Goal: Information Seeking & Learning: Find contact information

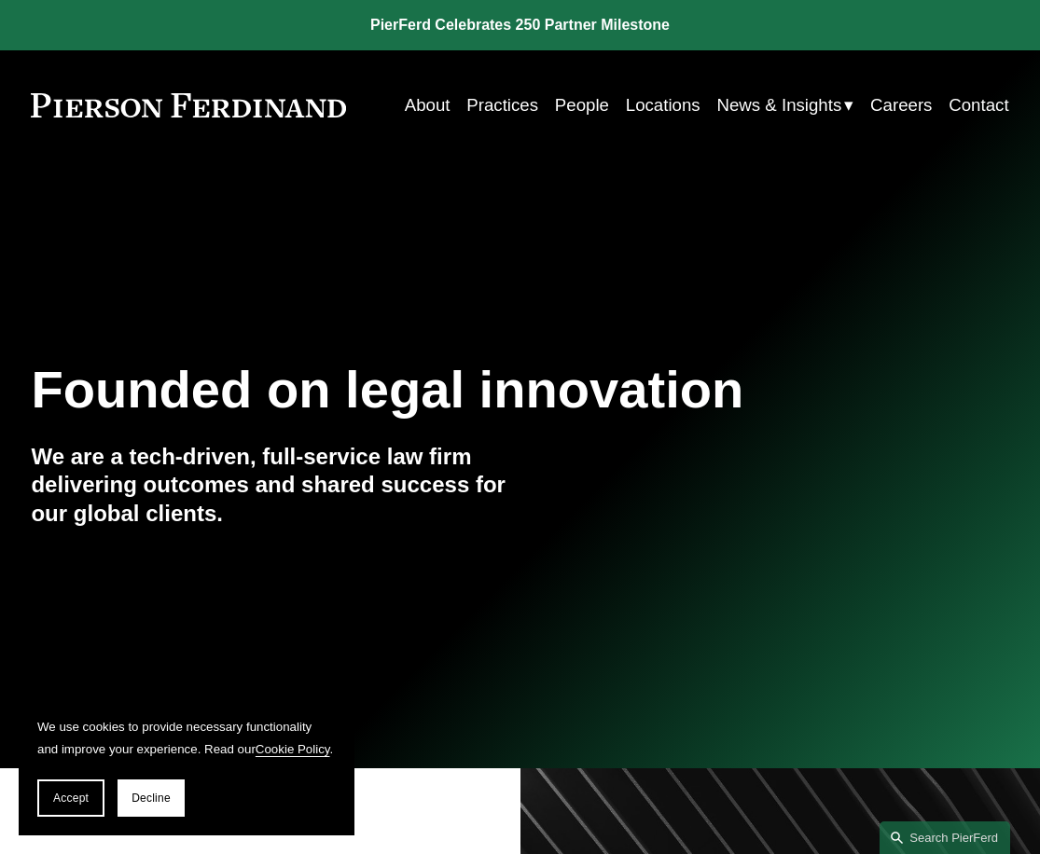
click at [567, 101] on link "People" at bounding box center [582, 105] width 54 height 35
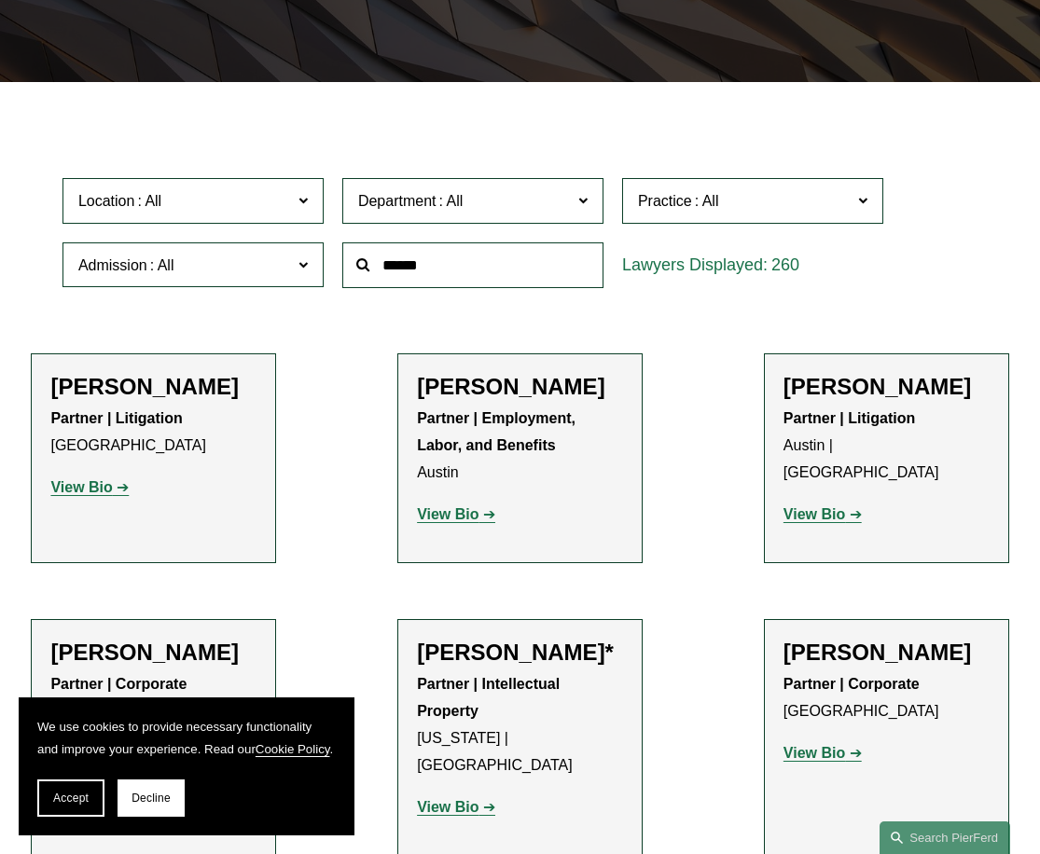
scroll to position [373, 0]
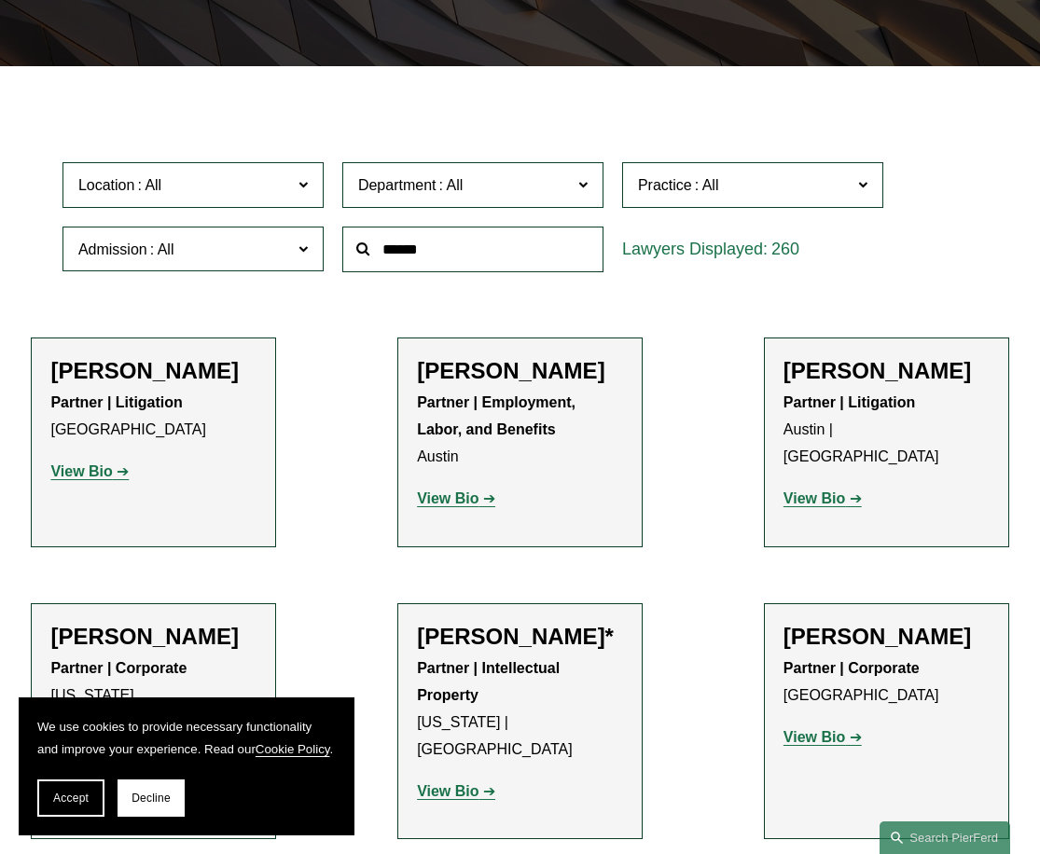
click at [502, 256] on input "text" at bounding box center [472, 250] width 261 height 46
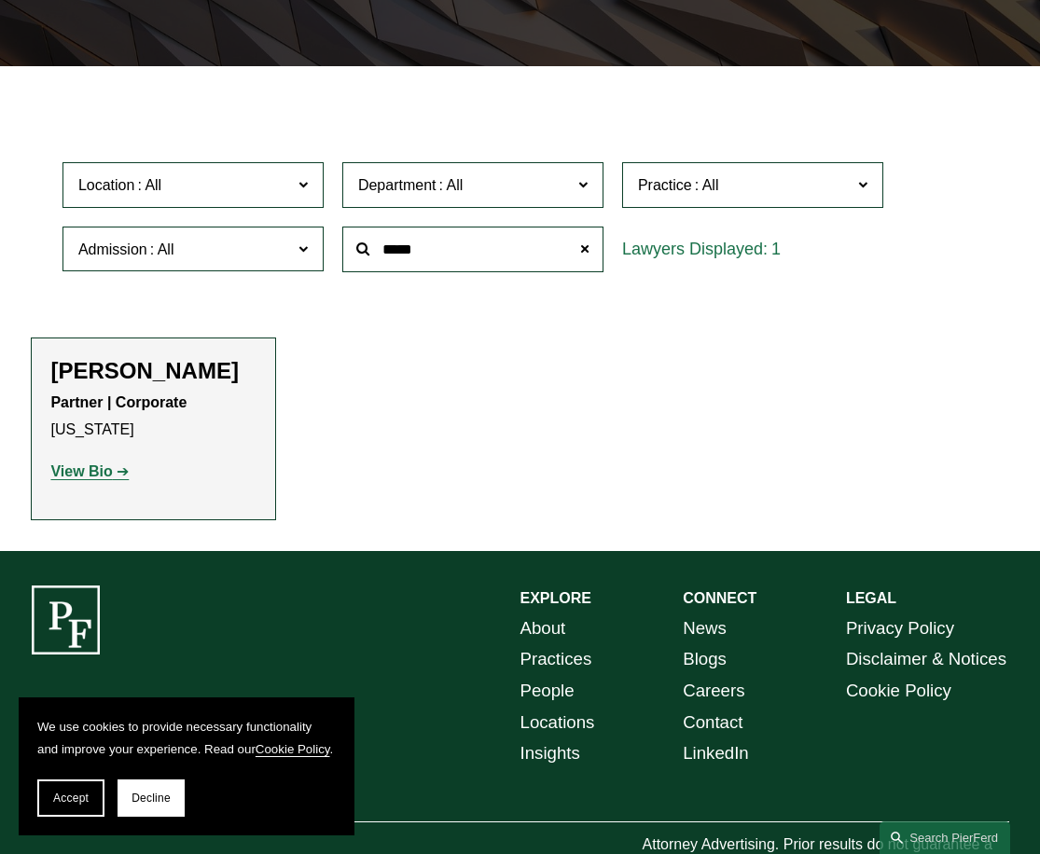
click at [206, 372] on h2 "Cathleen Allen" at bounding box center [153, 370] width 206 height 27
click at [108, 482] on p "View Bio" at bounding box center [153, 472] width 206 height 27
click at [284, 178] on span "Location" at bounding box center [185, 185] width 214 height 25
drag, startPoint x: 504, startPoint y: 391, endPoint x: 246, endPoint y: 459, distance: 266.2
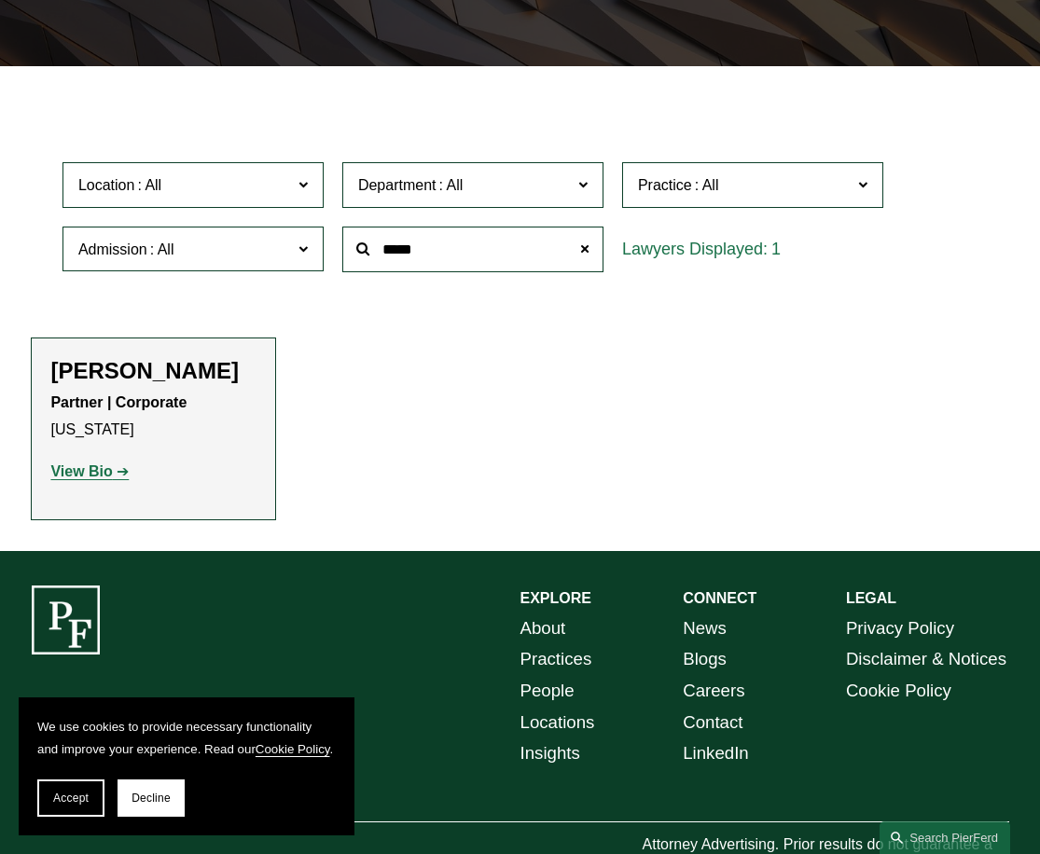
click at [504, 393] on ul "Filter Location All Atlanta Austin Boston Charlotte Chicago Cincinnati Clevelan…" at bounding box center [520, 308] width 1040 height 422
click at [129, 501] on div "Cathleen Allen Partner | Corporate New York View Bio Location: New York; Depart…" at bounding box center [153, 429] width 206 height 144
click at [59, 479] on strong "View Bio" at bounding box center [81, 471] width 62 height 16
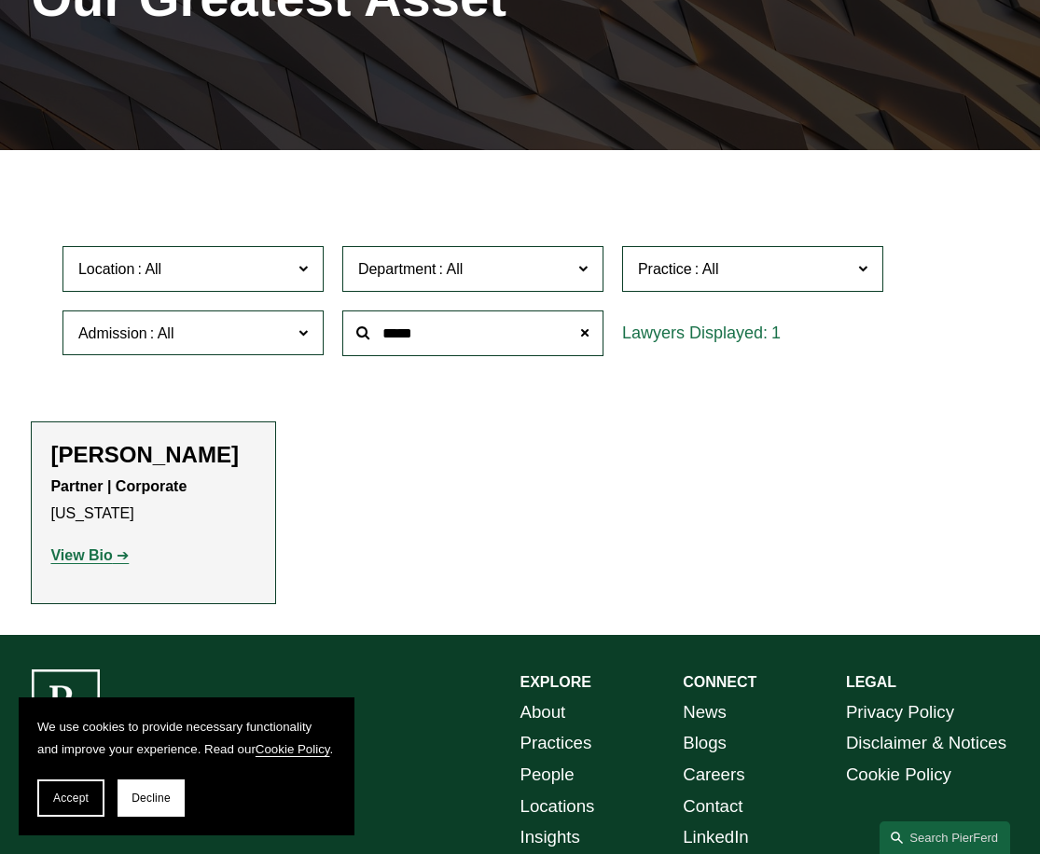
scroll to position [187, 0]
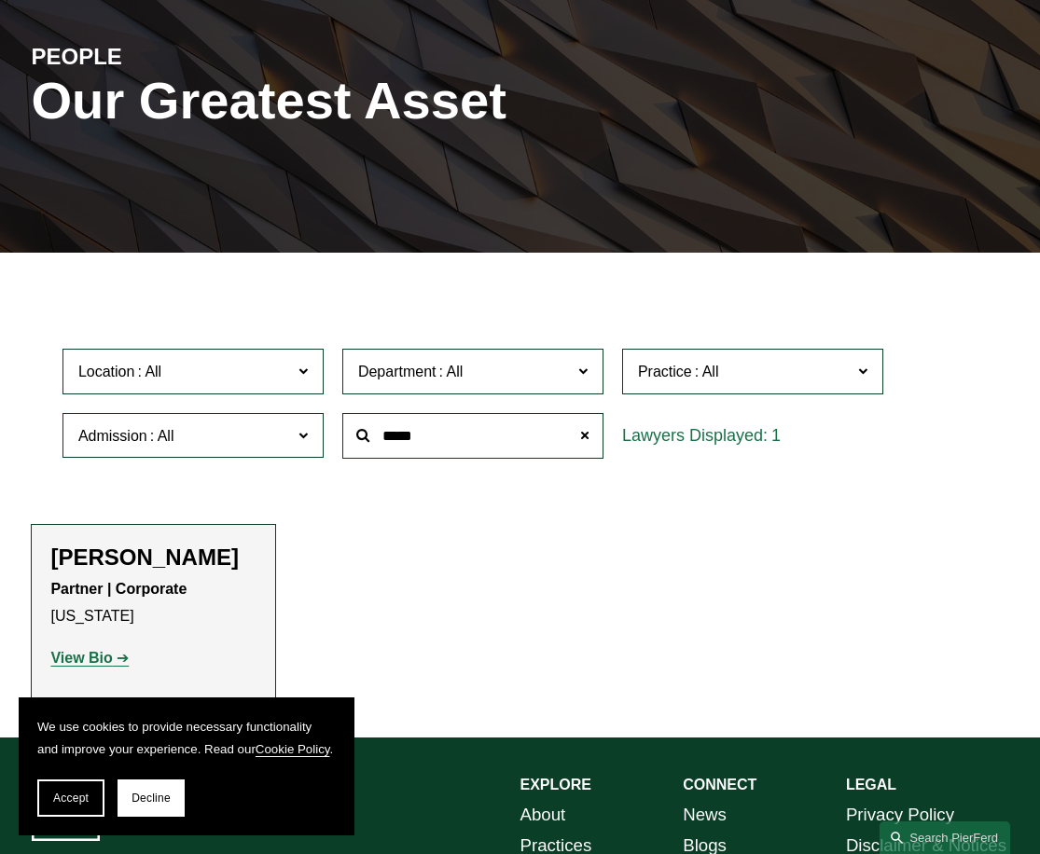
click at [533, 429] on input "*****" at bounding box center [472, 436] width 261 height 46
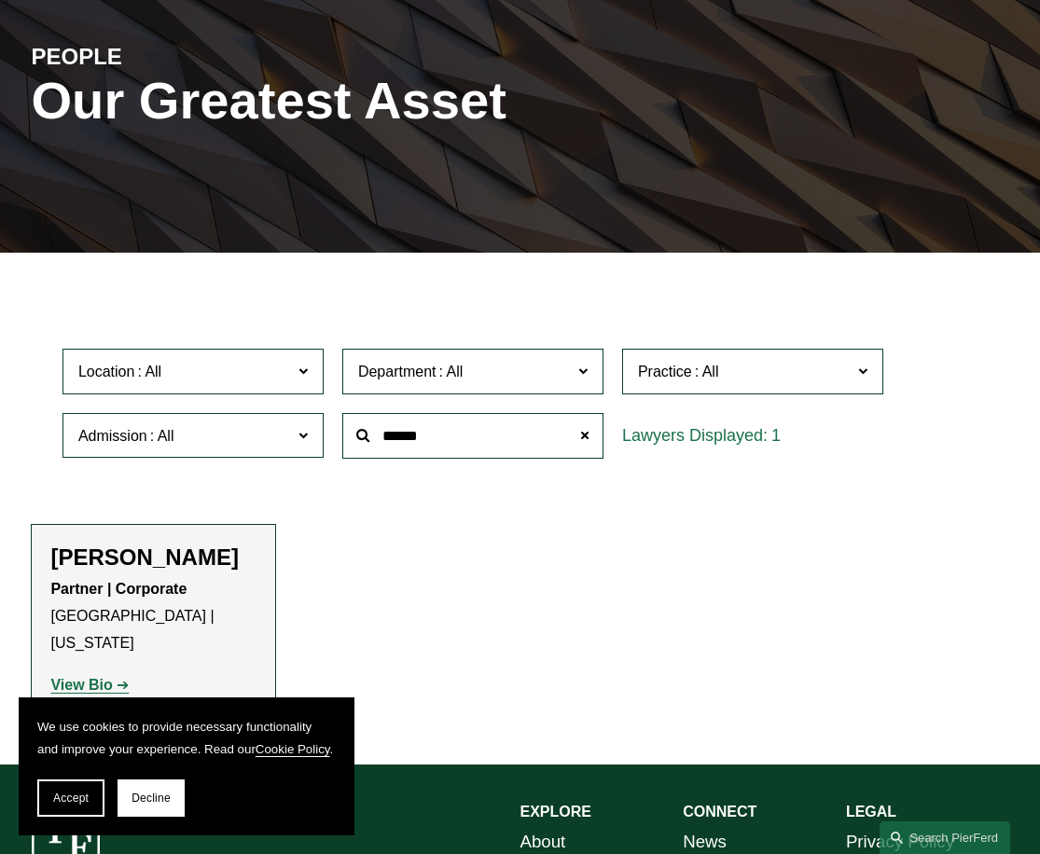
click at [950, 480] on ul "Filter Location All Atlanta Austin Boston Charlotte Chicago Cincinnati Clevelan…" at bounding box center [520, 507] width 1040 height 449
click at [84, 672] on p "View Bio" at bounding box center [153, 685] width 206 height 27
click at [52, 677] on strong "View Bio" at bounding box center [81, 685] width 62 height 16
click at [448, 426] on input "******" at bounding box center [472, 436] width 261 height 46
click at [447, 428] on input "******" at bounding box center [472, 436] width 261 height 46
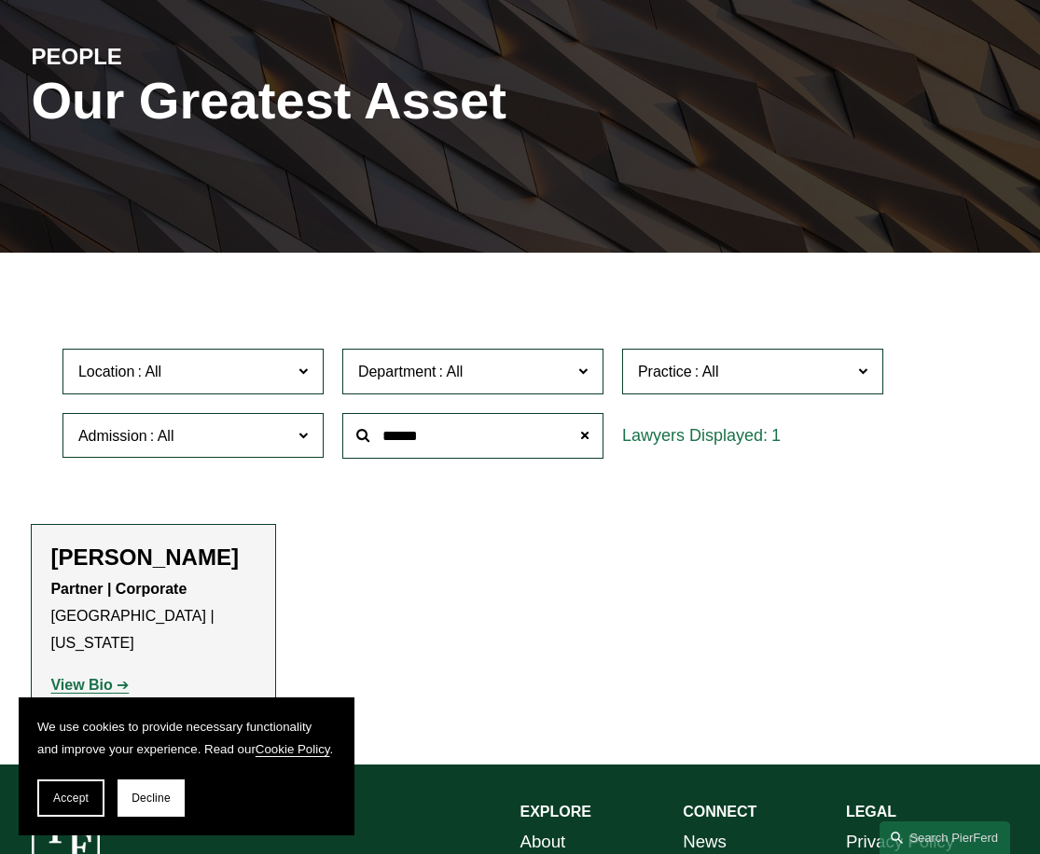
click at [447, 428] on input "******" at bounding box center [472, 436] width 261 height 46
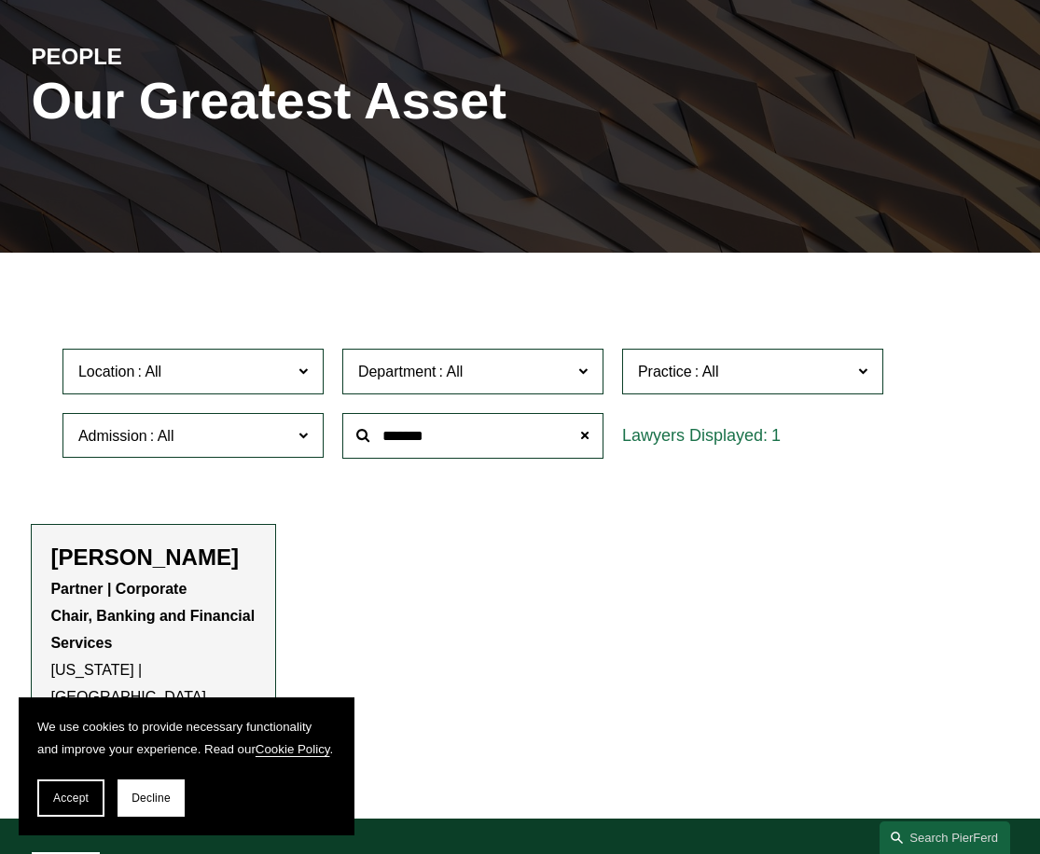
type input "*******"
drag, startPoint x: 118, startPoint y: 690, endPoint x: 110, endPoint y: 698, distance: 11.2
click at [118, 690] on p "Partner | Corporate Chair, Banking and Financial Services New York | London" at bounding box center [153, 643] width 206 height 134
click at [72, 791] on button "Accept" at bounding box center [70, 798] width 67 height 37
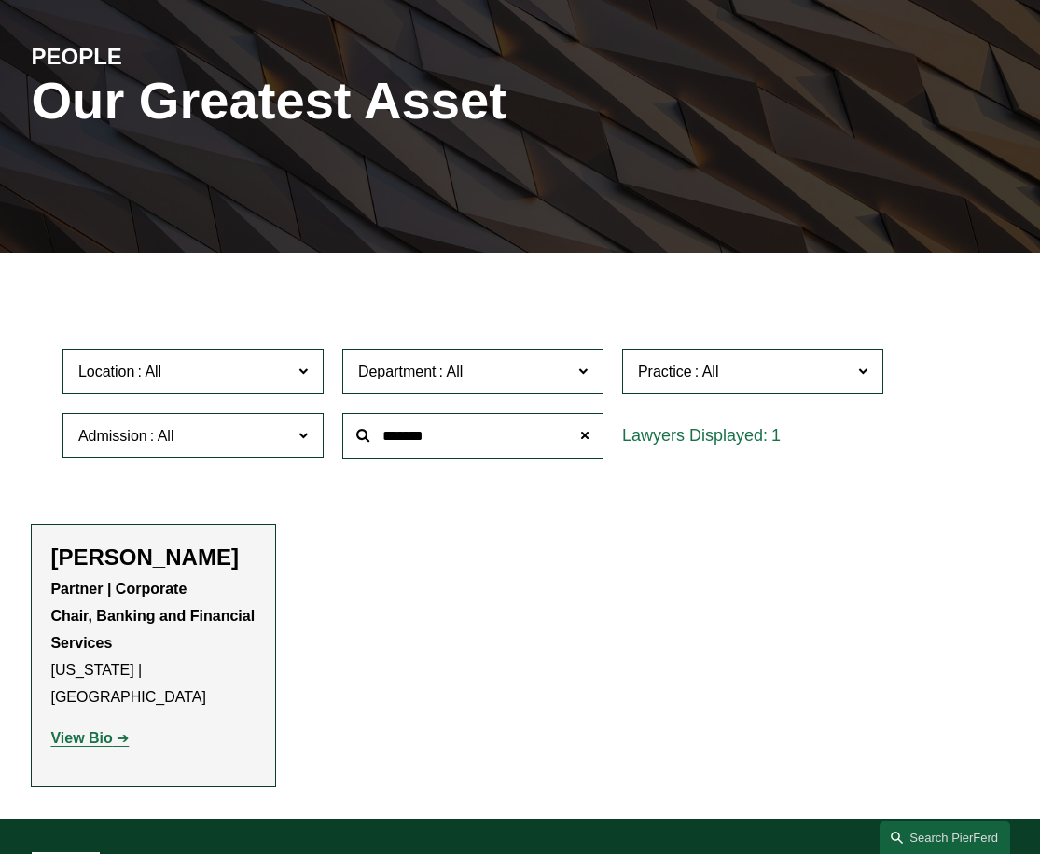
click at [90, 735] on strong "View Bio" at bounding box center [81, 738] width 62 height 16
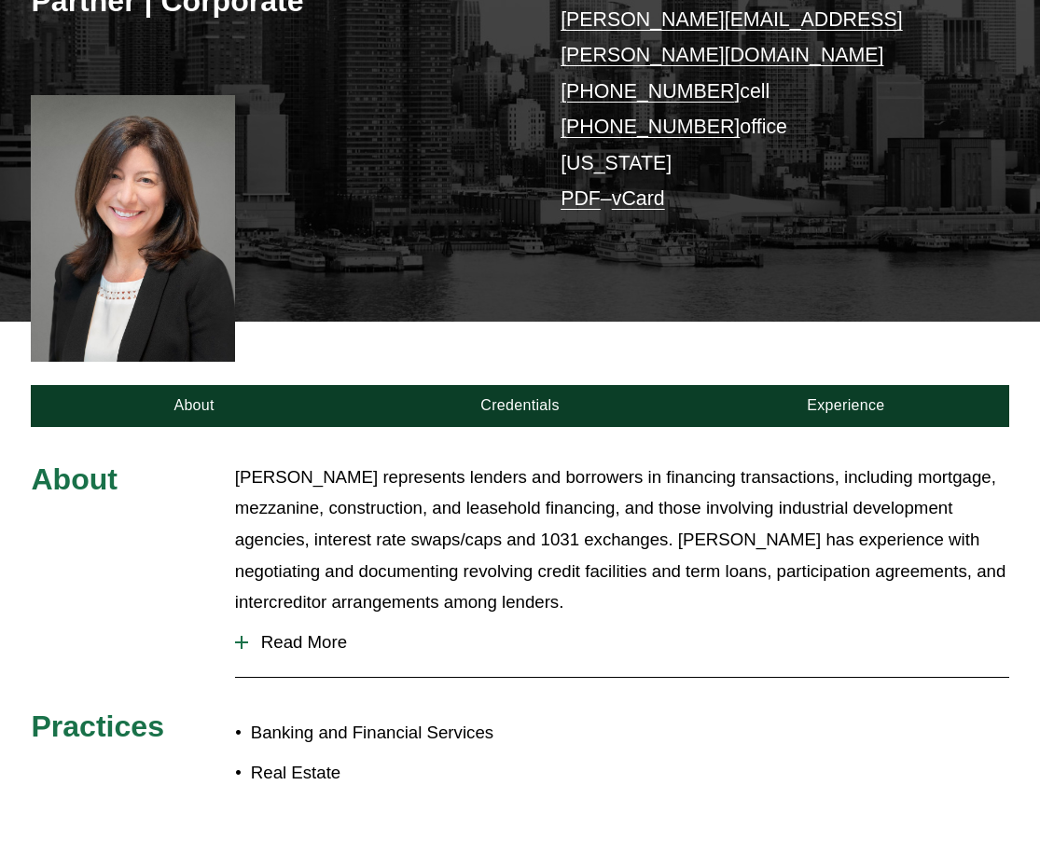
drag, startPoint x: 344, startPoint y: 475, endPoint x: 345, endPoint y: 489, distance: 14.0
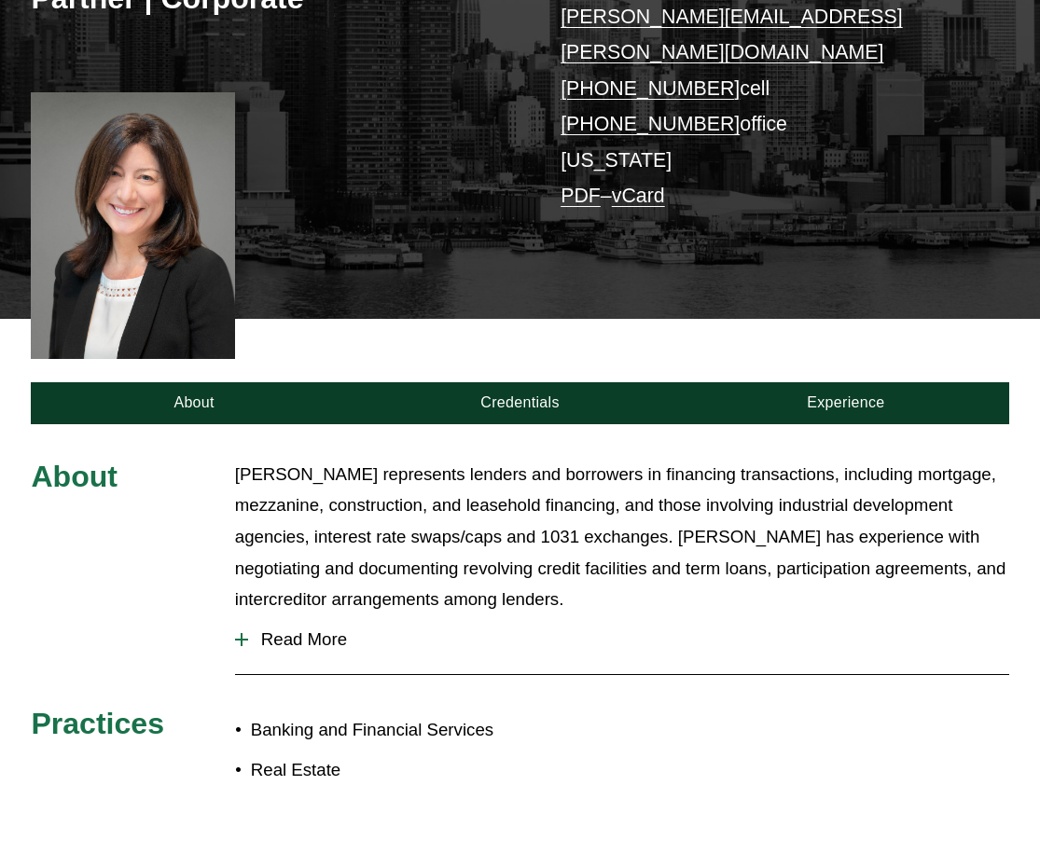
click at [336, 615] on button "Read More" at bounding box center [622, 639] width 774 height 48
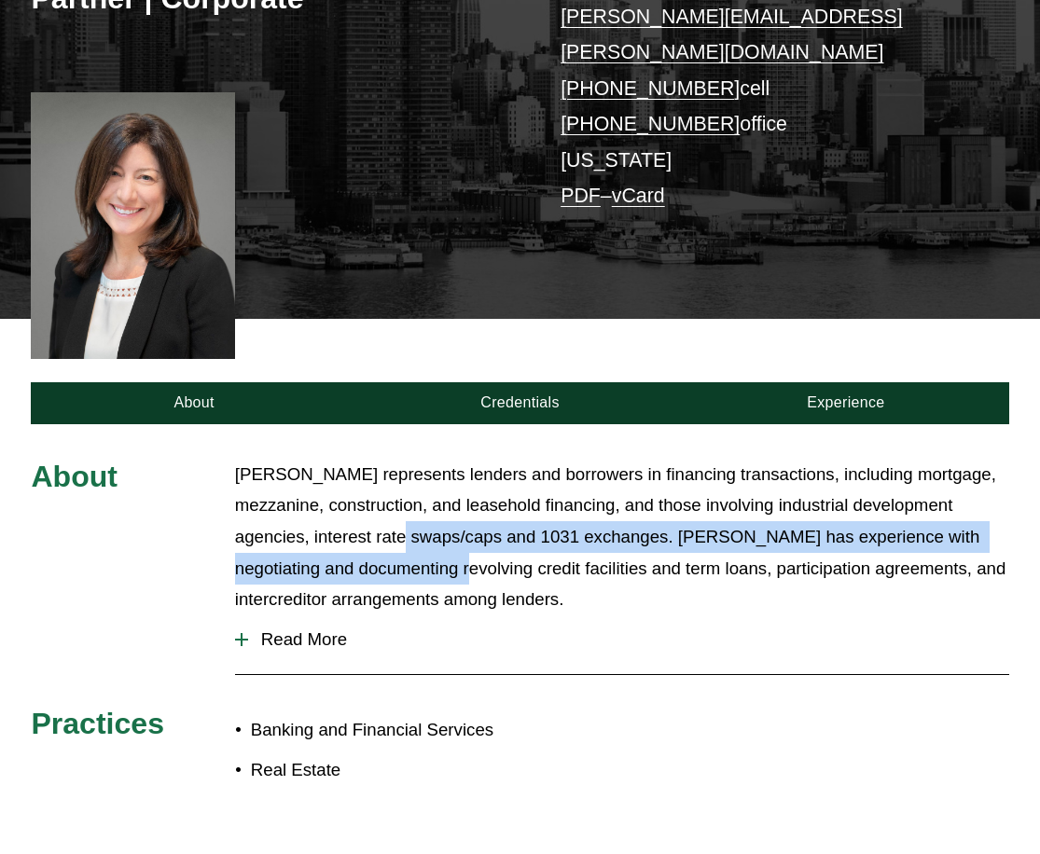
drag, startPoint x: 381, startPoint y: 524, endPoint x: 378, endPoint y: 551, distance: 27.3
click at [378, 551] on p "Cathleen D. Allen represents lenders and borrowers in financing transactions, i…" at bounding box center [622, 537] width 774 height 157
drag, startPoint x: 378, startPoint y: 551, endPoint x: 367, endPoint y: 592, distance: 42.3
click at [377, 615] on button "Read More" at bounding box center [622, 639] width 774 height 48
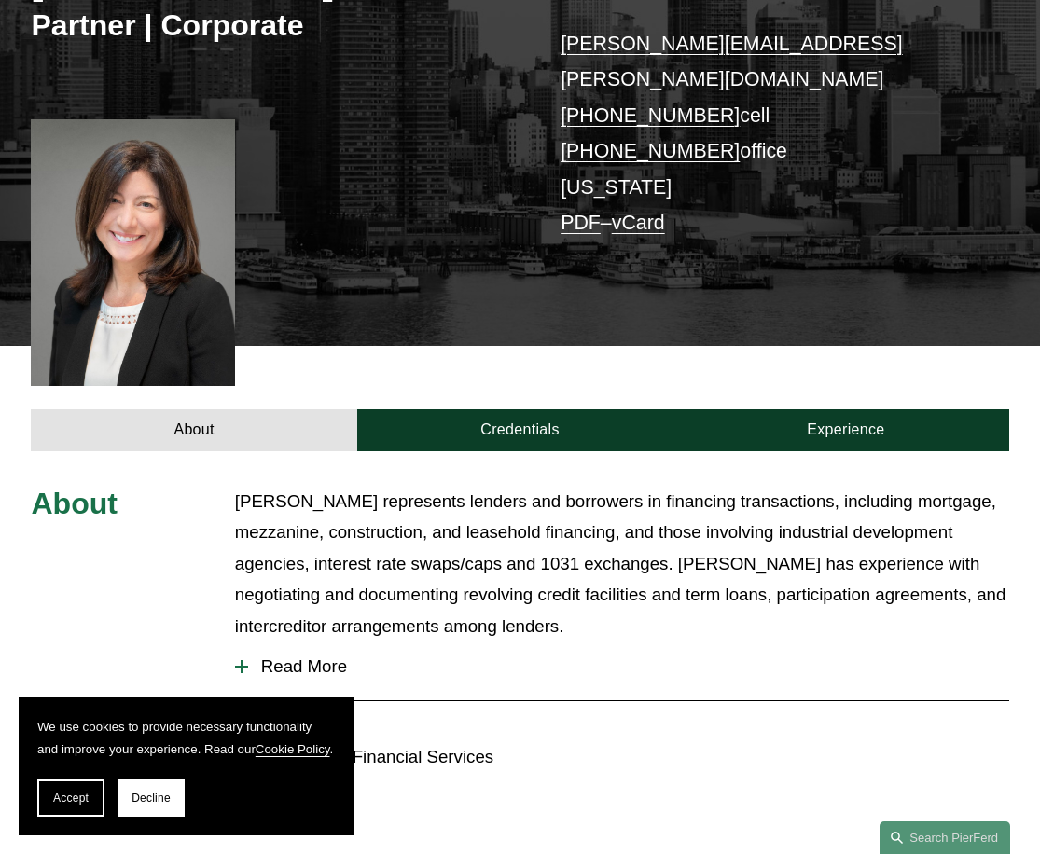
drag, startPoint x: 307, startPoint y: 586, endPoint x: 305, endPoint y: 616, distance: 30.8
click at [307, 587] on p "Cathleen D. Allen represents lenders and borrowers in financing transactions, i…" at bounding box center [622, 564] width 774 height 157
click at [305, 643] on button "Read More" at bounding box center [622, 667] width 774 height 48
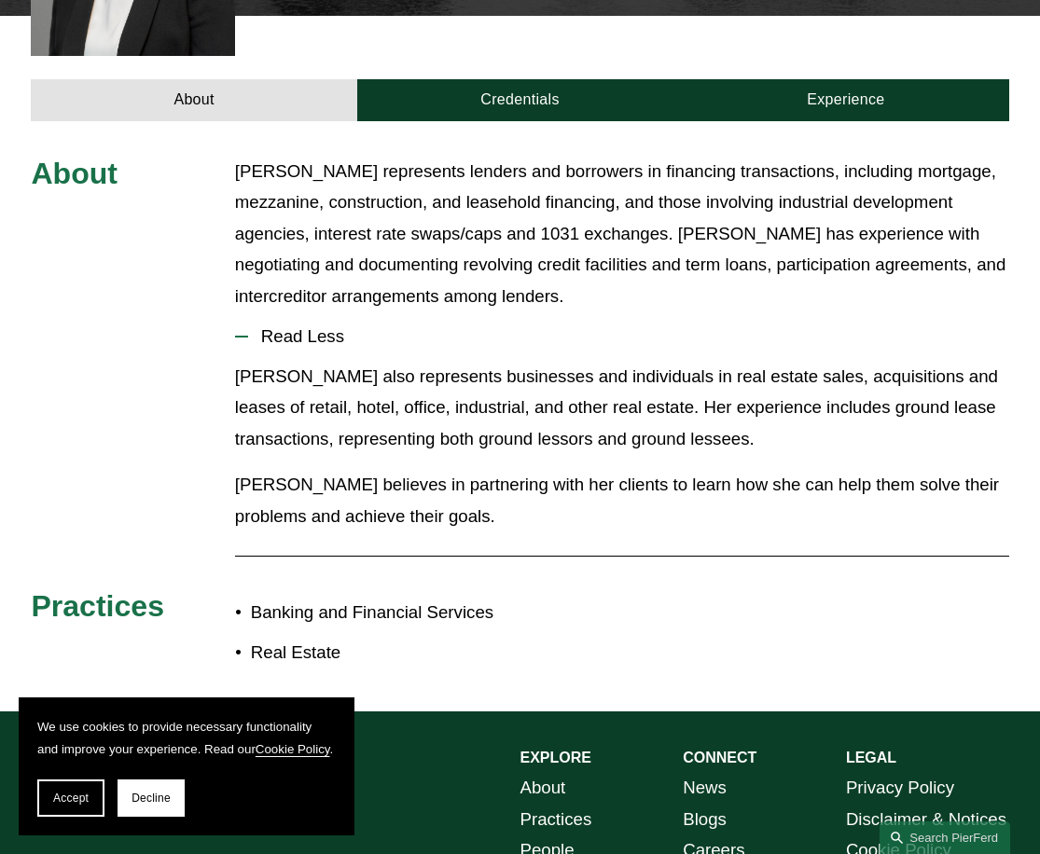
drag, startPoint x: 422, startPoint y: 618, endPoint x: 428, endPoint y: 653, distance: 35.1
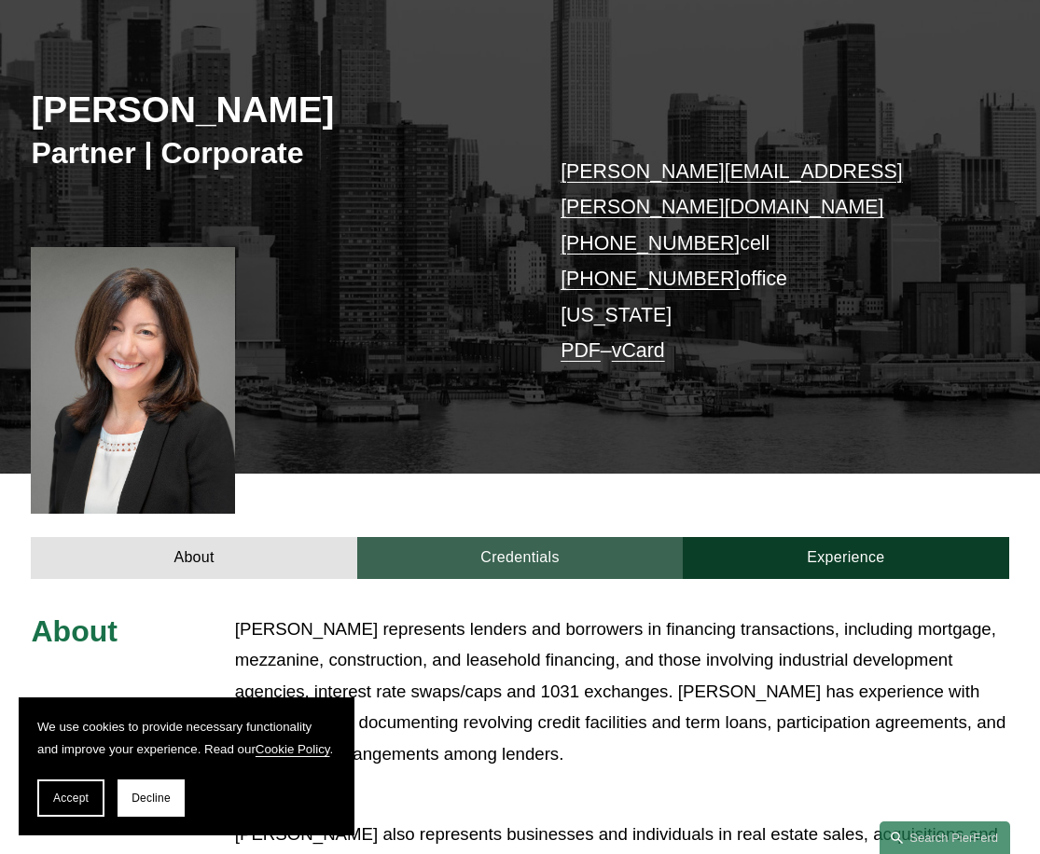
scroll to position [185, 0]
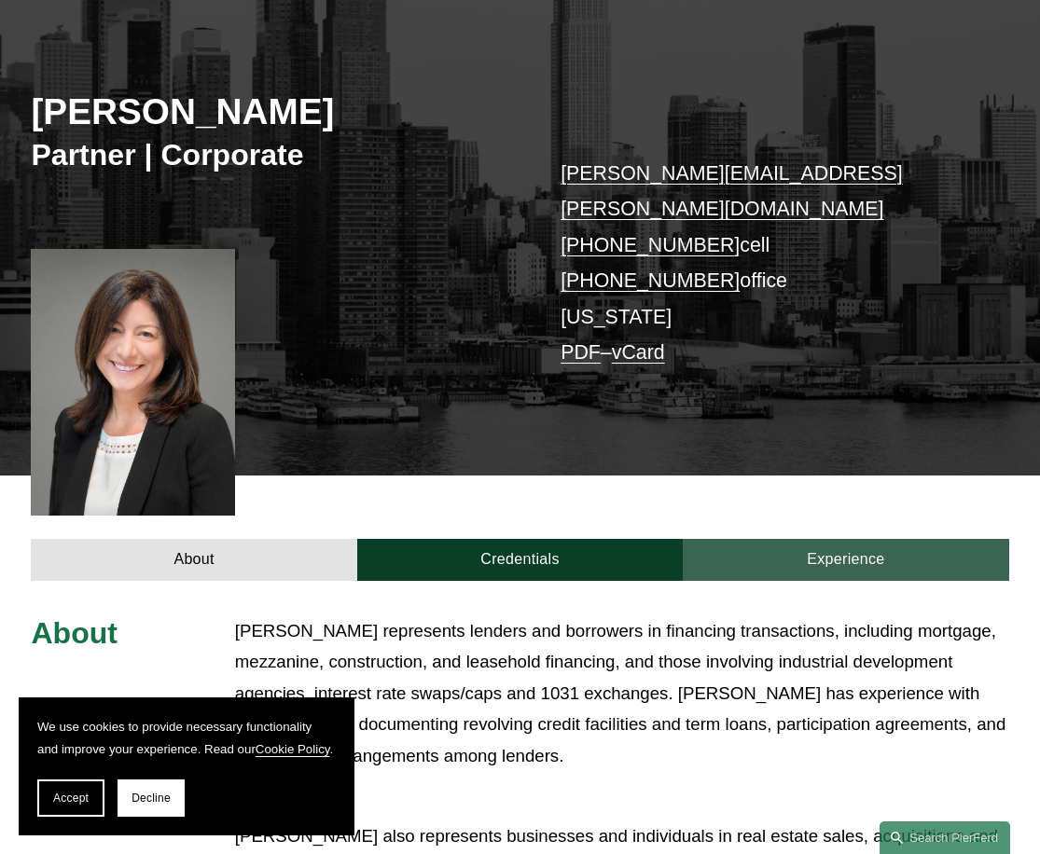
click at [831, 539] on link "Experience" at bounding box center [845, 560] width 325 height 42
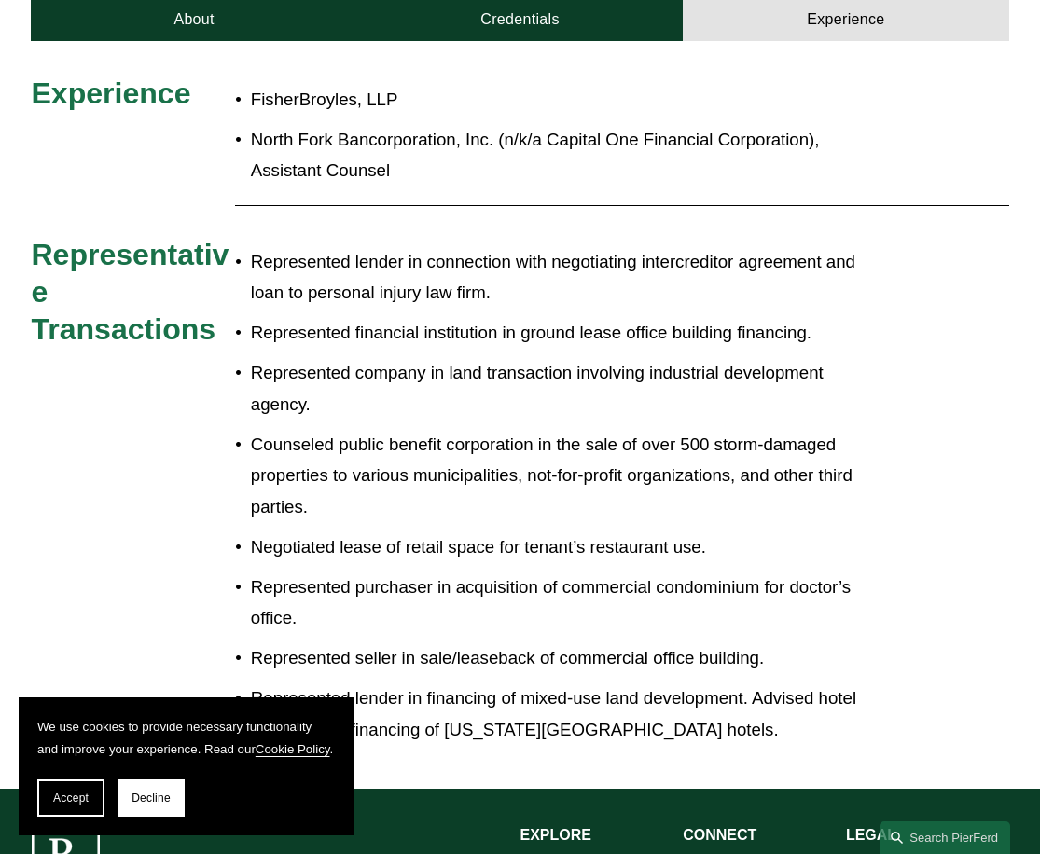
drag, startPoint x: 612, startPoint y: 601, endPoint x: 606, endPoint y: 639, distance: 37.7
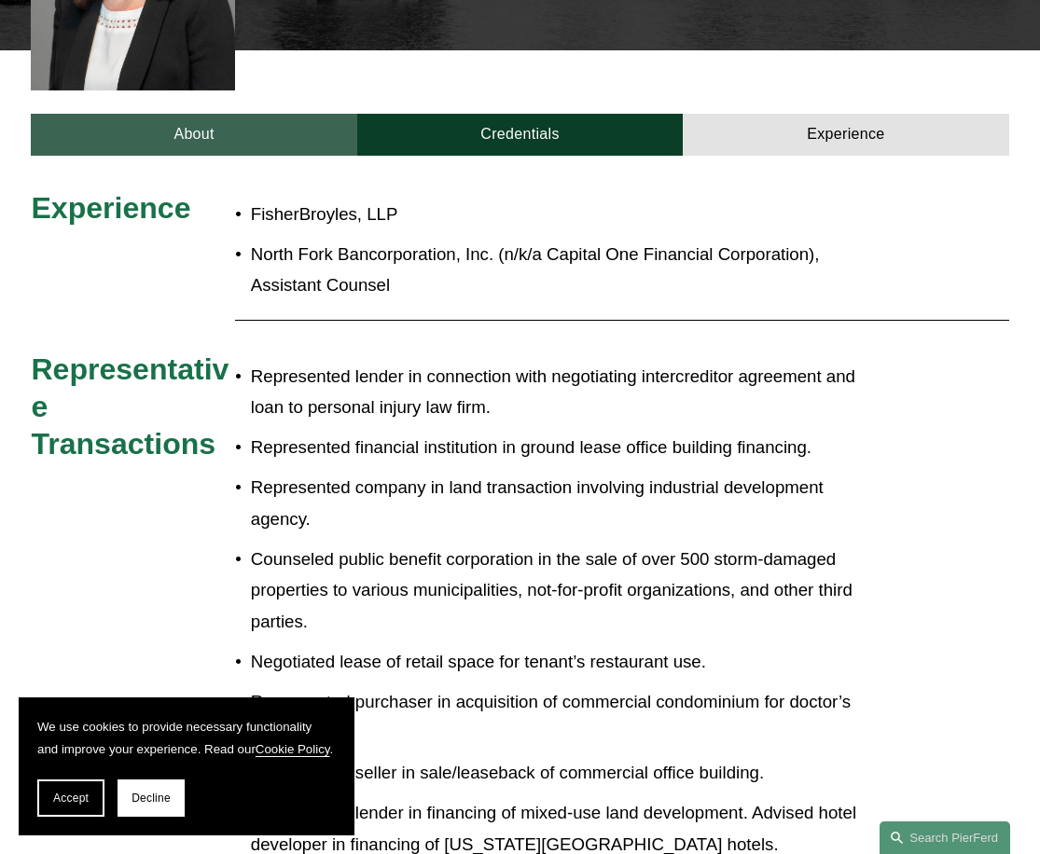
scroll to position [543, 0]
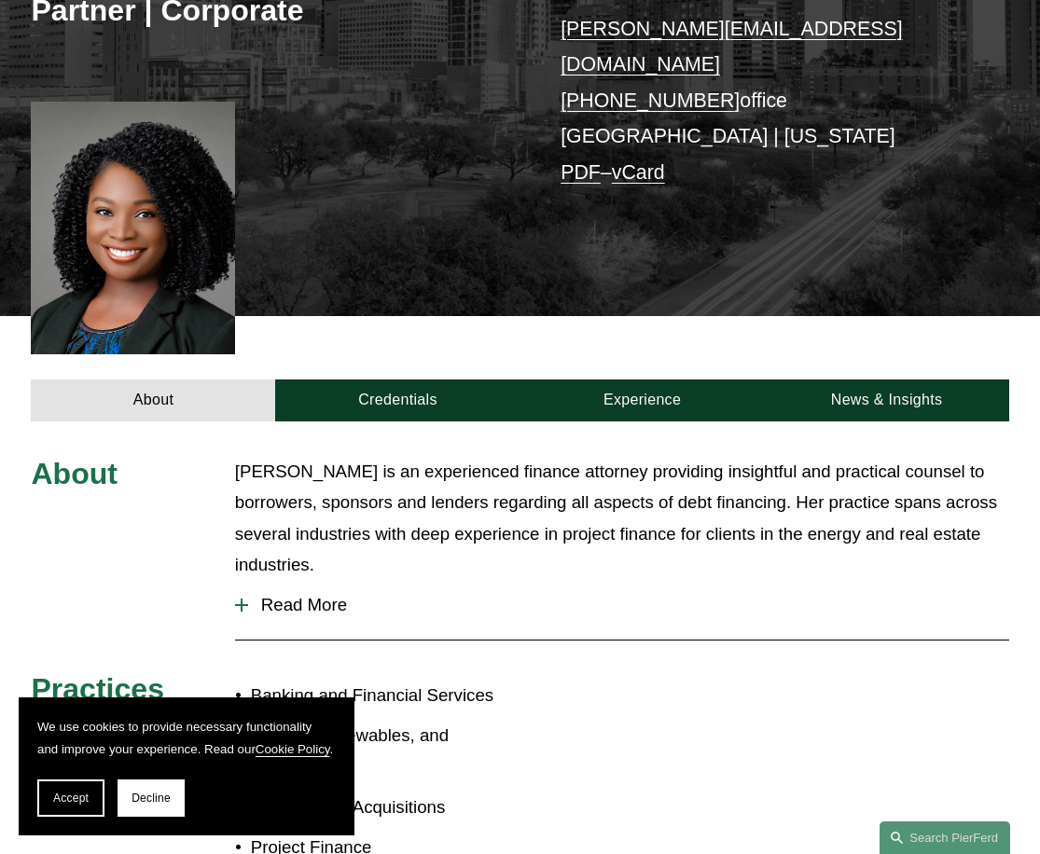
scroll to position [373, 0]
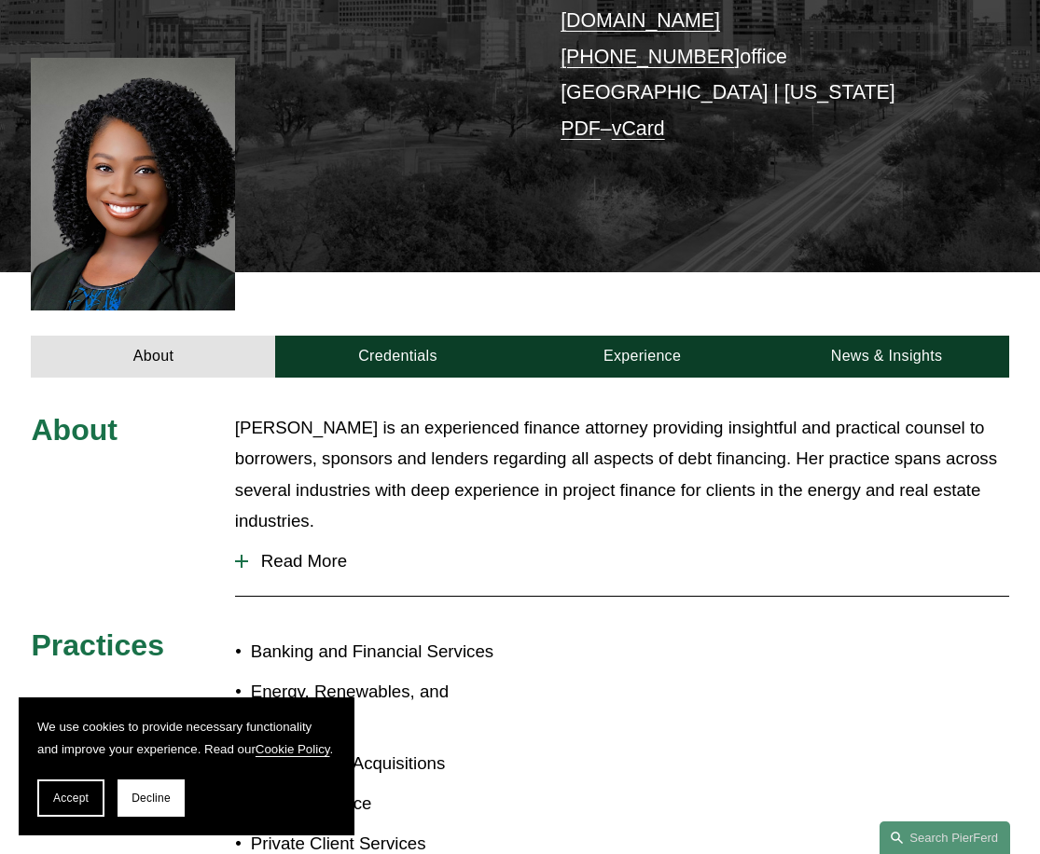
click at [339, 551] on span "Read More" at bounding box center [628, 561] width 761 height 21
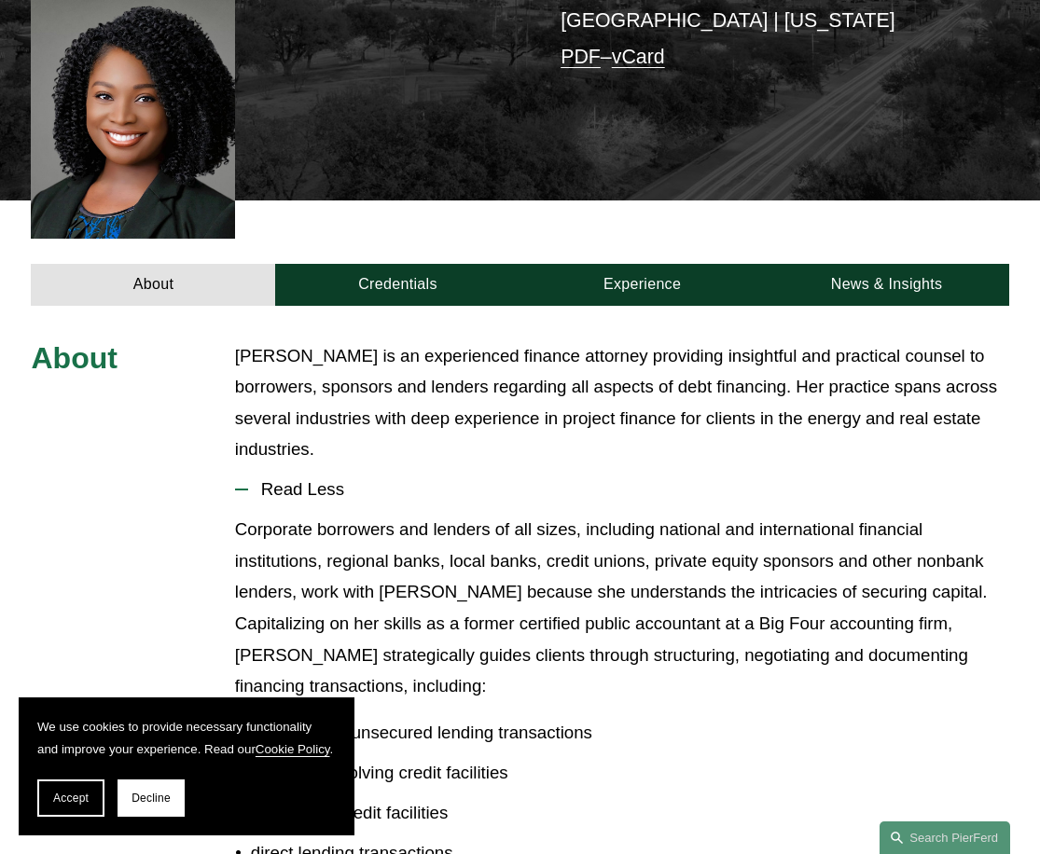
drag, startPoint x: 336, startPoint y: 491, endPoint x: 334, endPoint y: 541, distance: 49.5
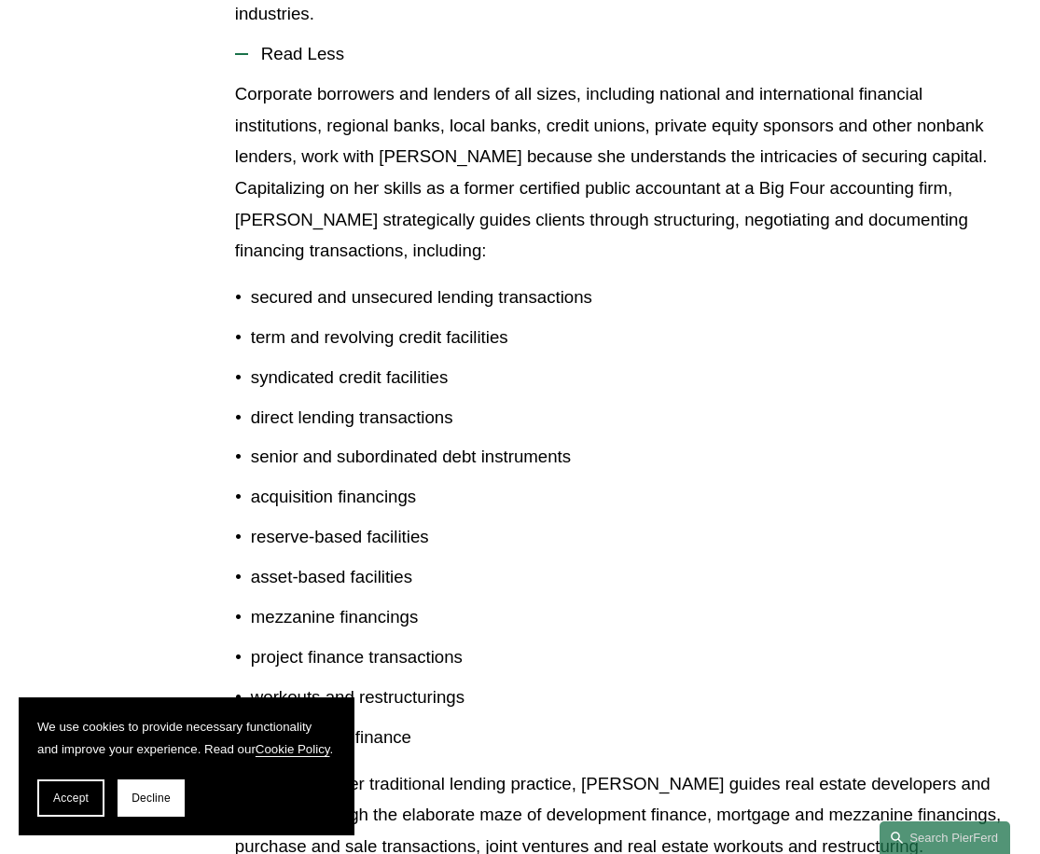
drag, startPoint x: 334, startPoint y: 541, endPoint x: 346, endPoint y: 601, distance: 61.8
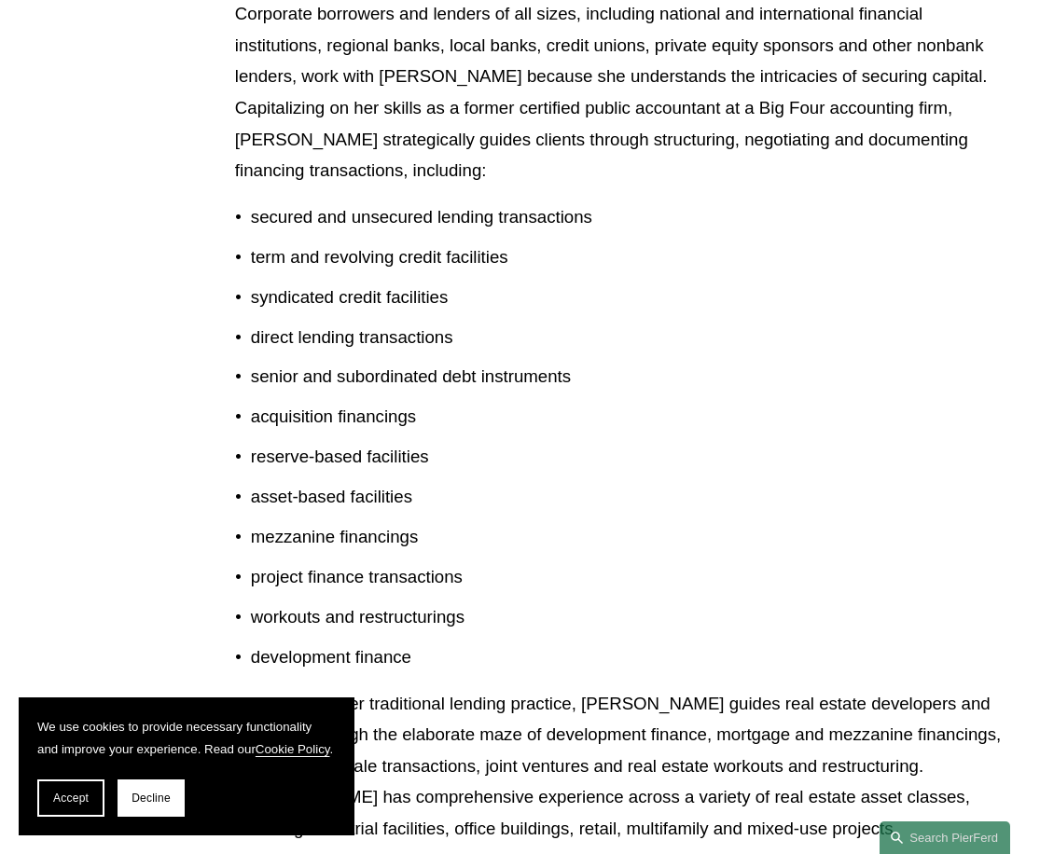
drag, startPoint x: 197, startPoint y: 363, endPoint x: 181, endPoint y: 392, distance: 33.0
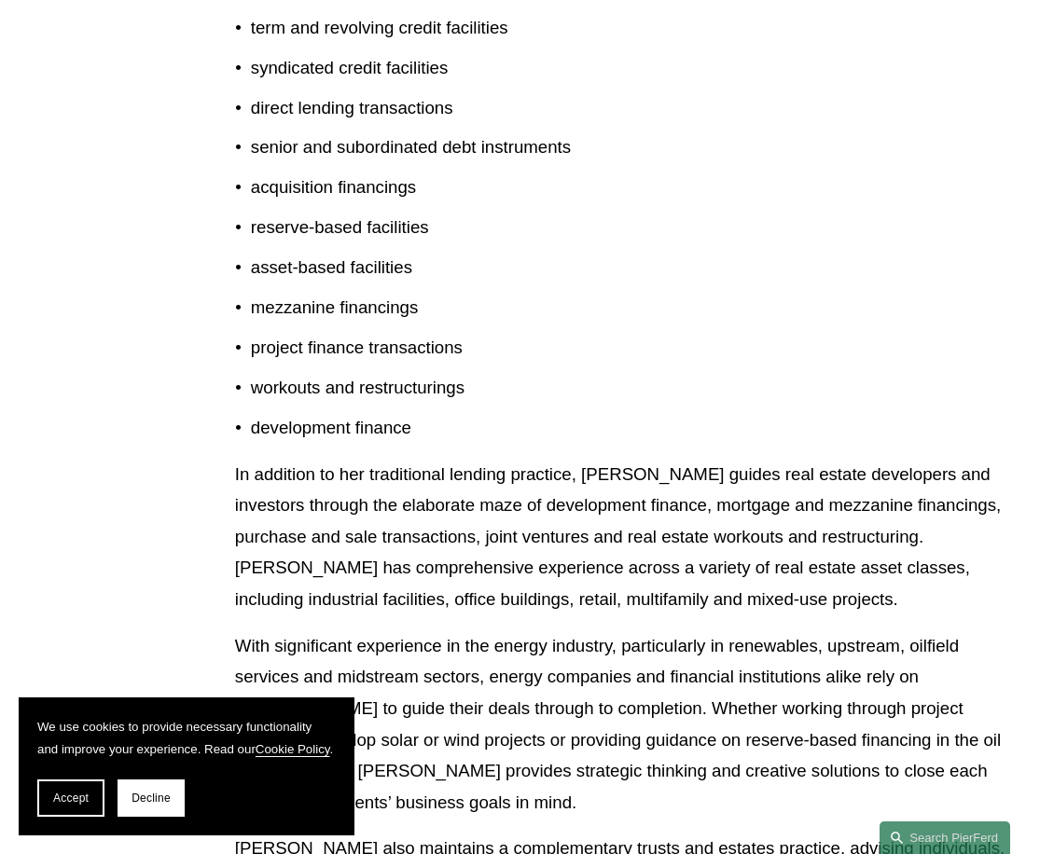
drag, startPoint x: 184, startPoint y: 402, endPoint x: 197, endPoint y: 452, distance: 52.0
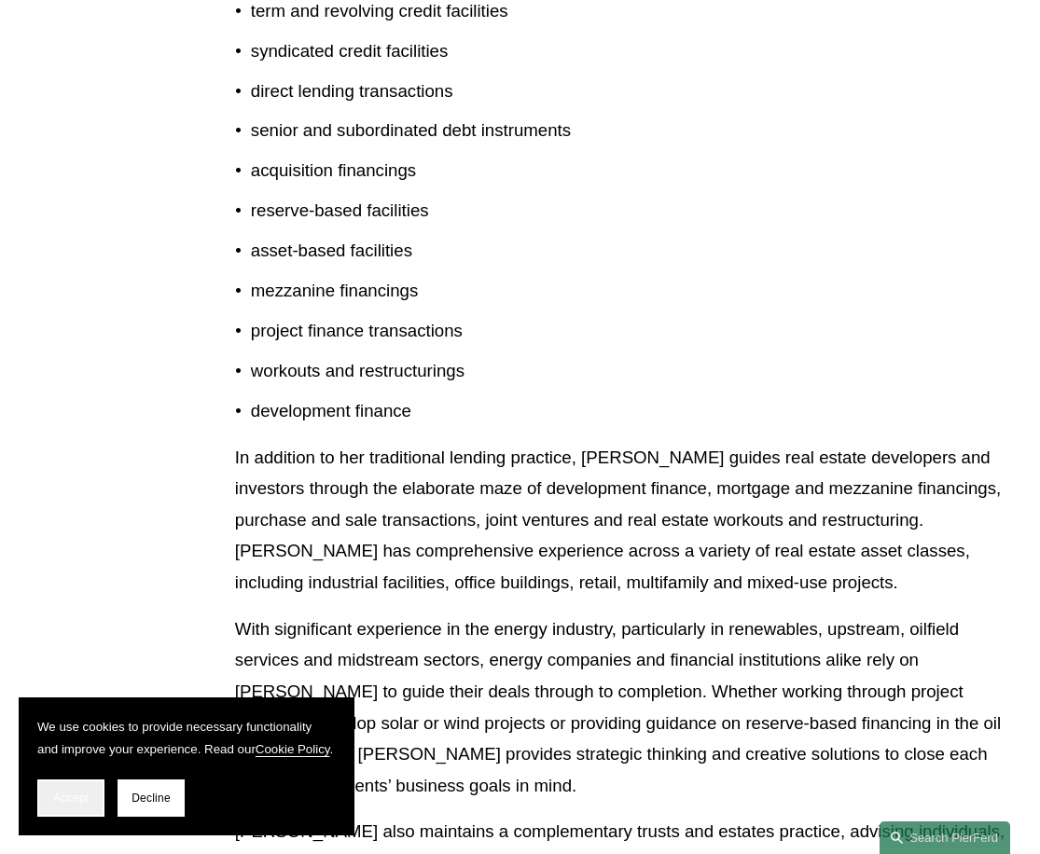
click at [86, 792] on span "Accept" at bounding box center [70, 798] width 35 height 13
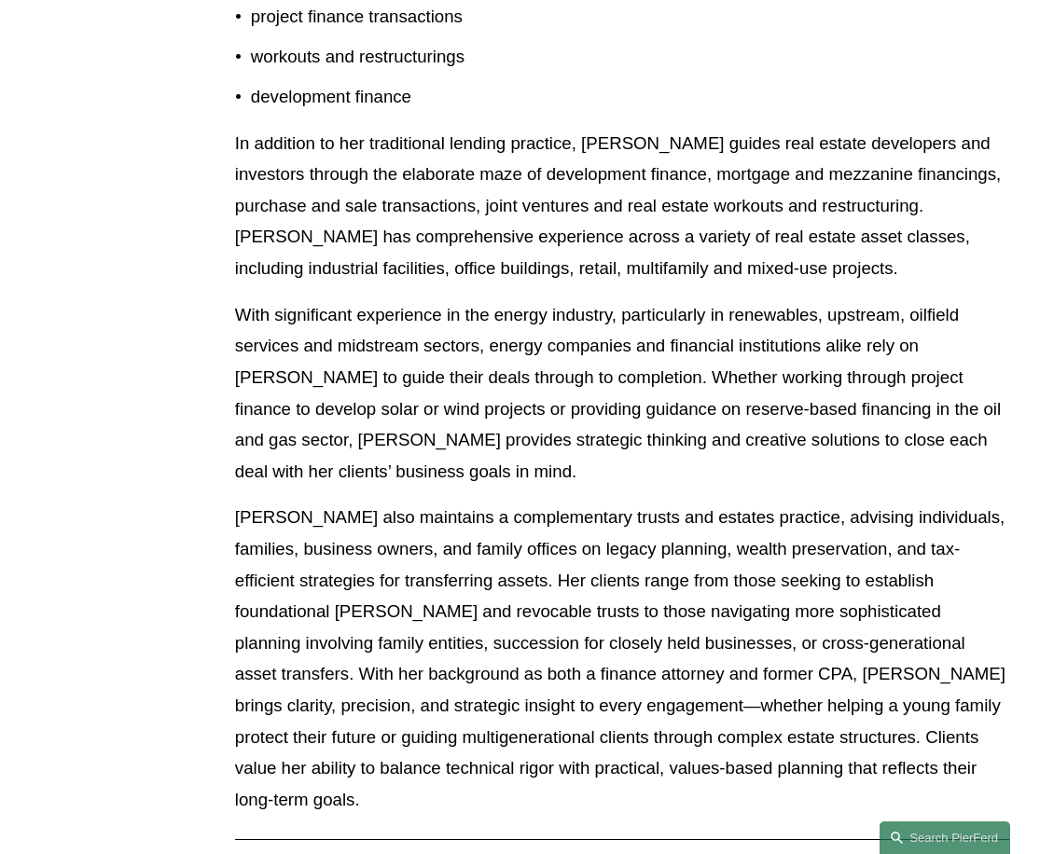
drag, startPoint x: 115, startPoint y: 640, endPoint x: 102, endPoint y: 718, distance: 79.4
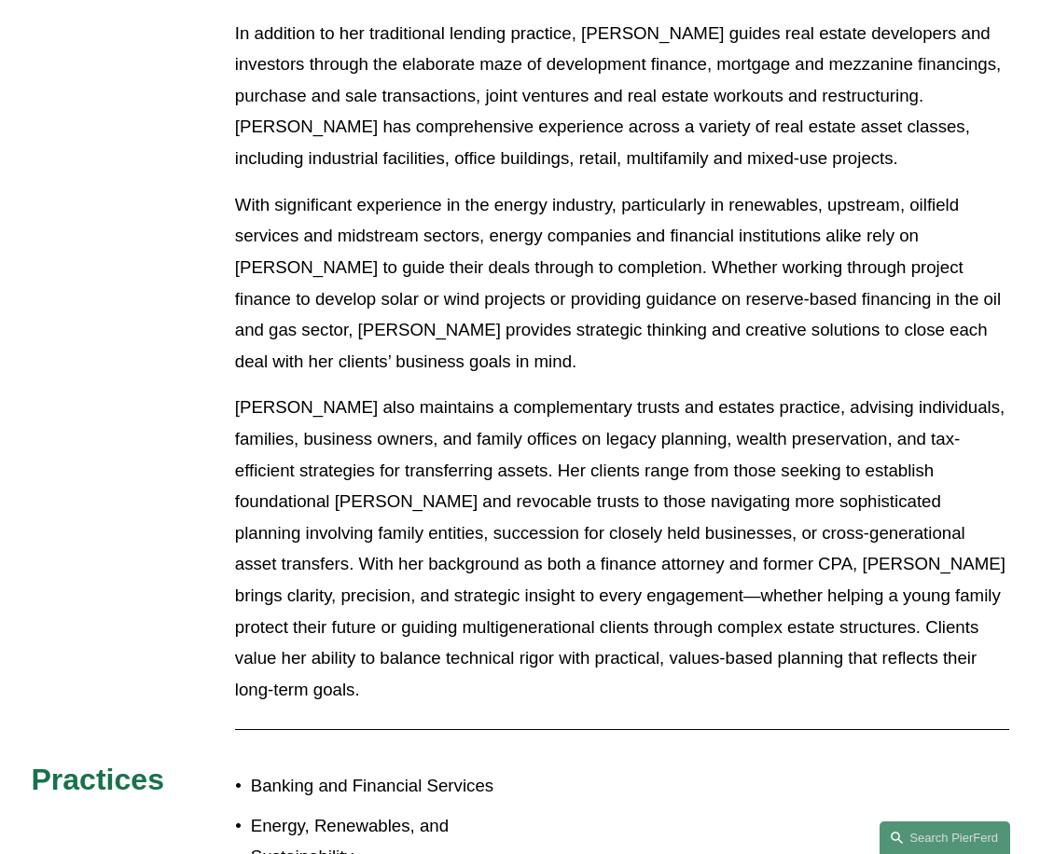
drag, startPoint x: 102, startPoint y: 718, endPoint x: 84, endPoint y: 795, distance: 79.4
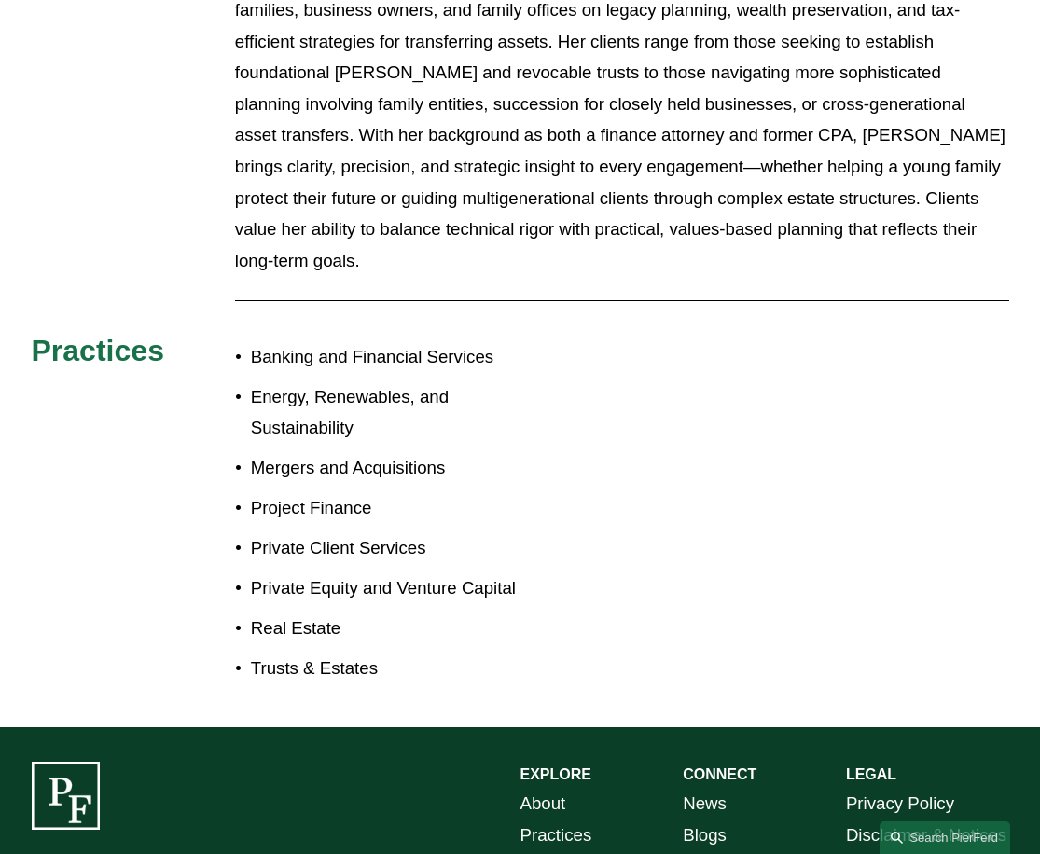
drag, startPoint x: 84, startPoint y: 785, endPoint x: 97, endPoint y: 713, distance: 73.0
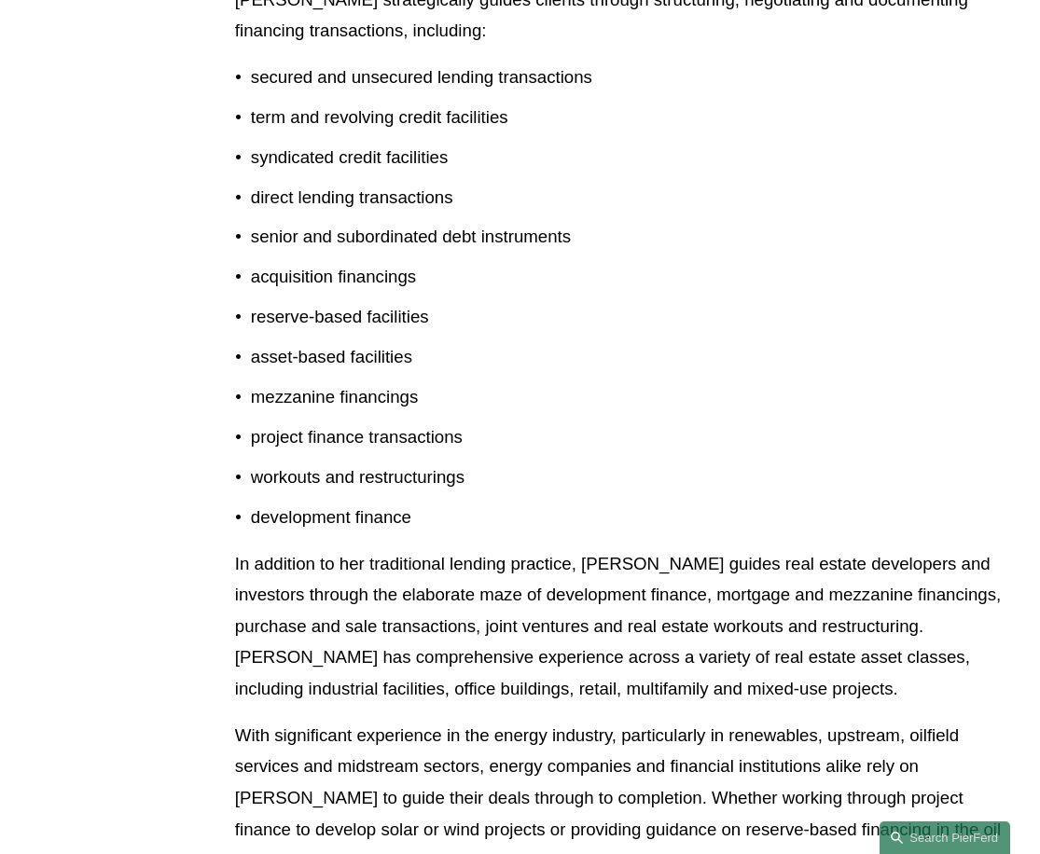
scroll to position [0, 0]
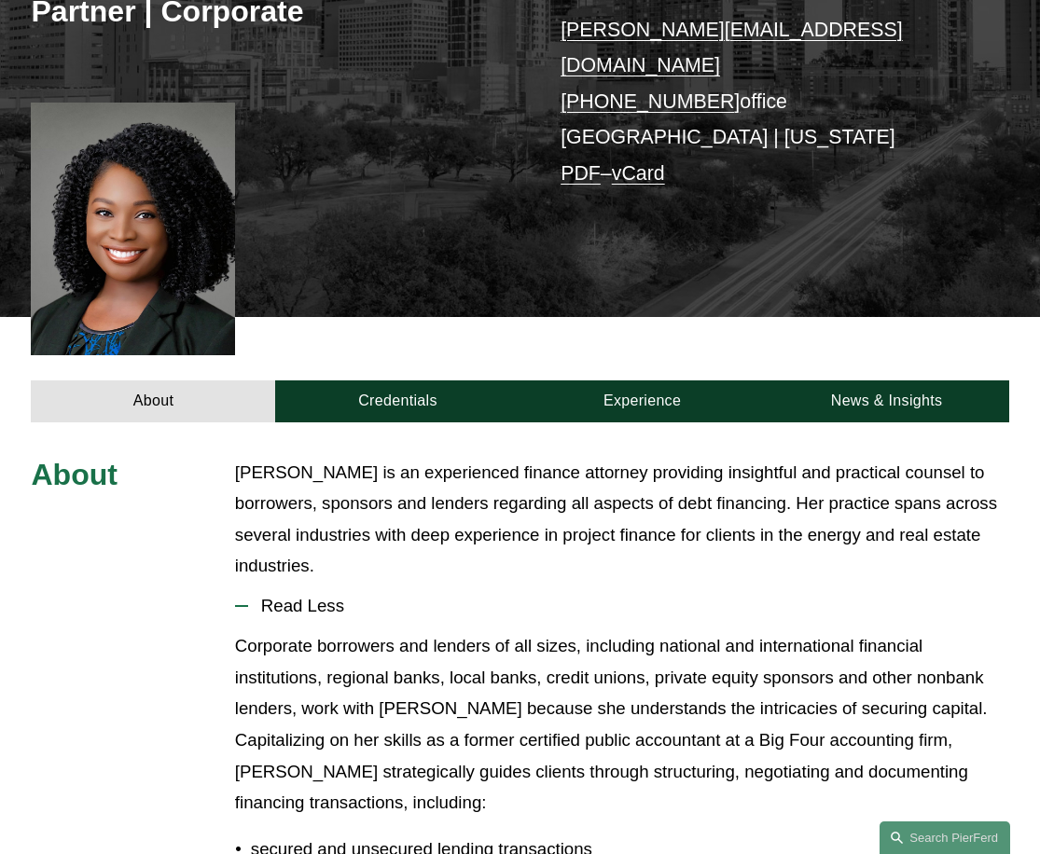
drag, startPoint x: 123, startPoint y: 643, endPoint x: 119, endPoint y: 380, distance: 262.1
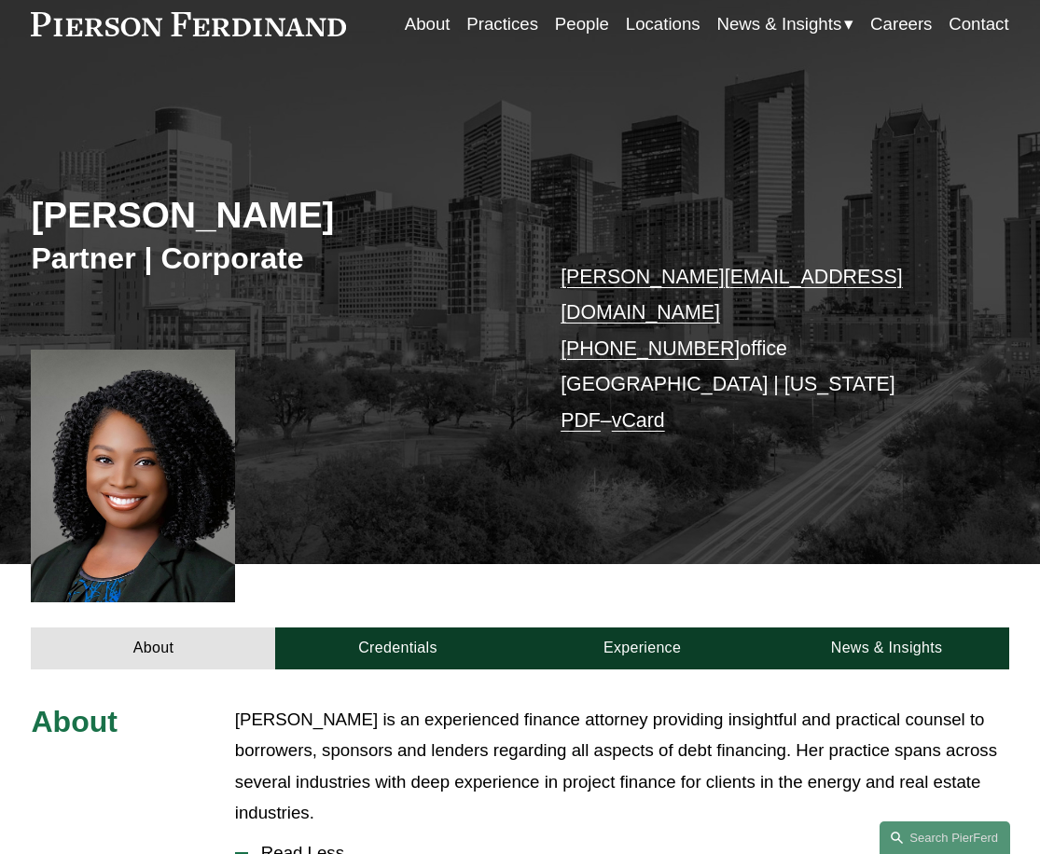
scroll to position [187, 0]
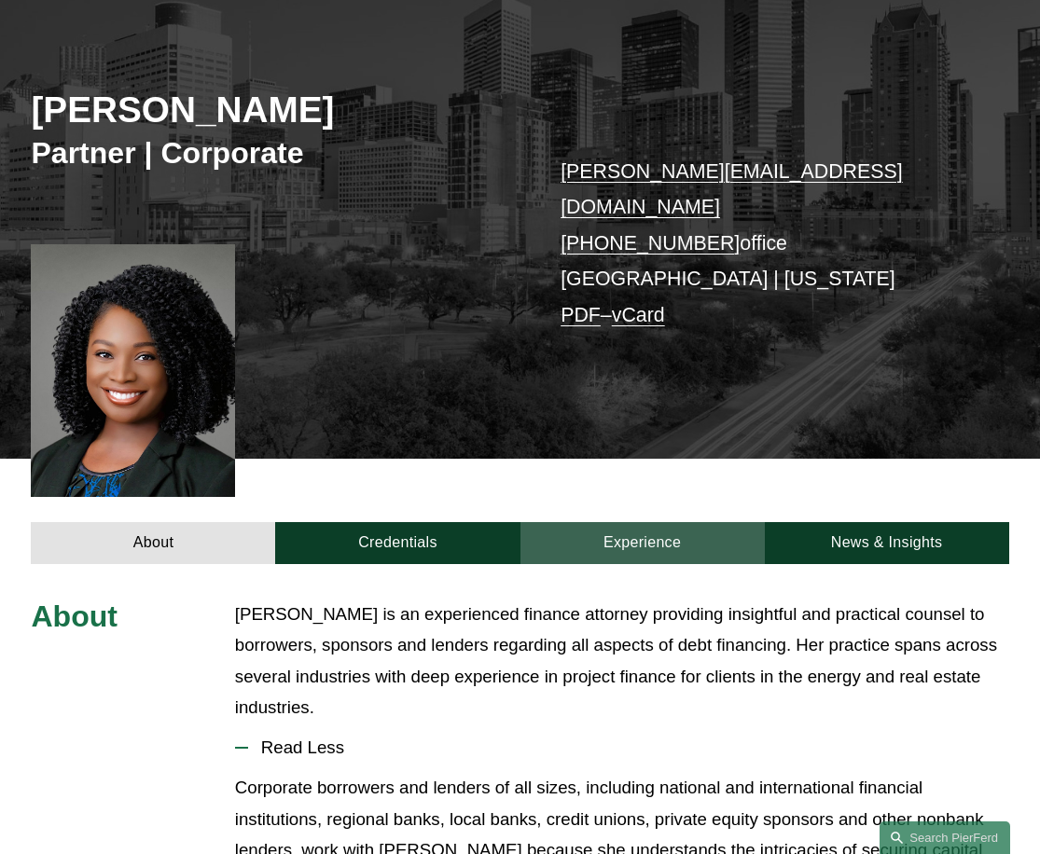
drag, startPoint x: 650, startPoint y: 520, endPoint x: 614, endPoint y: 530, distance: 37.5
click at [650, 522] on link "Experience" at bounding box center [642, 543] width 244 height 42
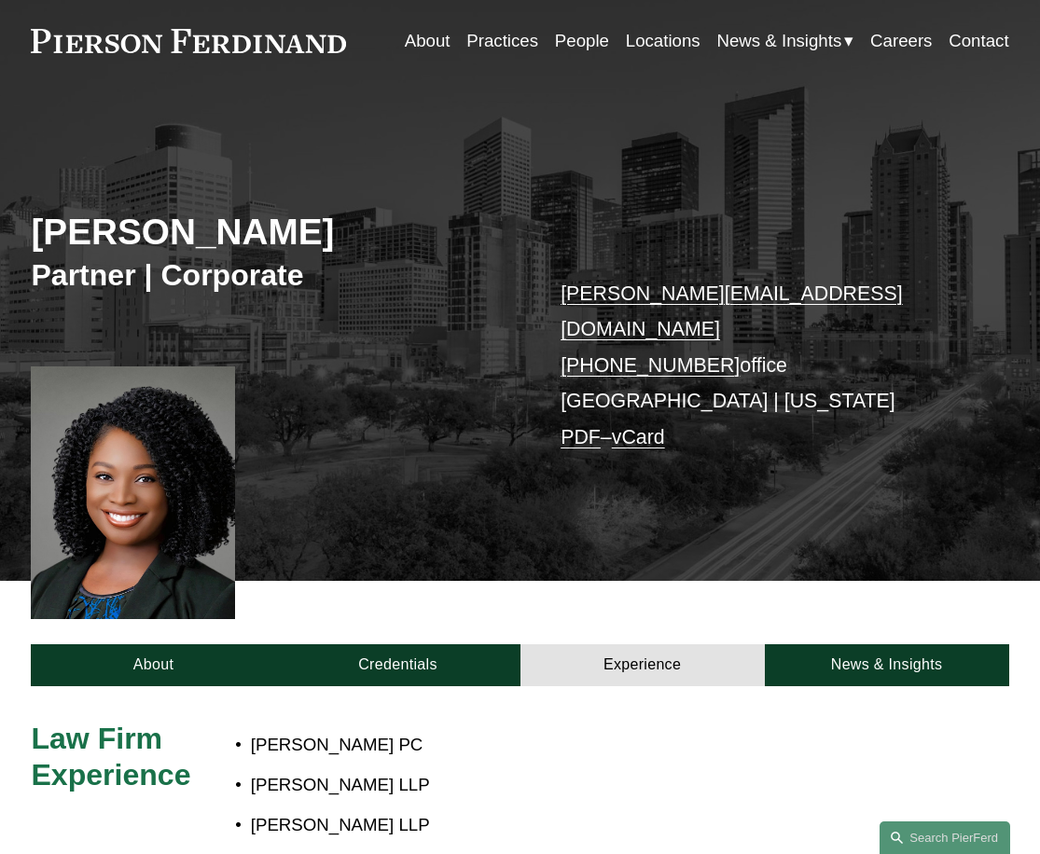
scroll to position [0, 0]
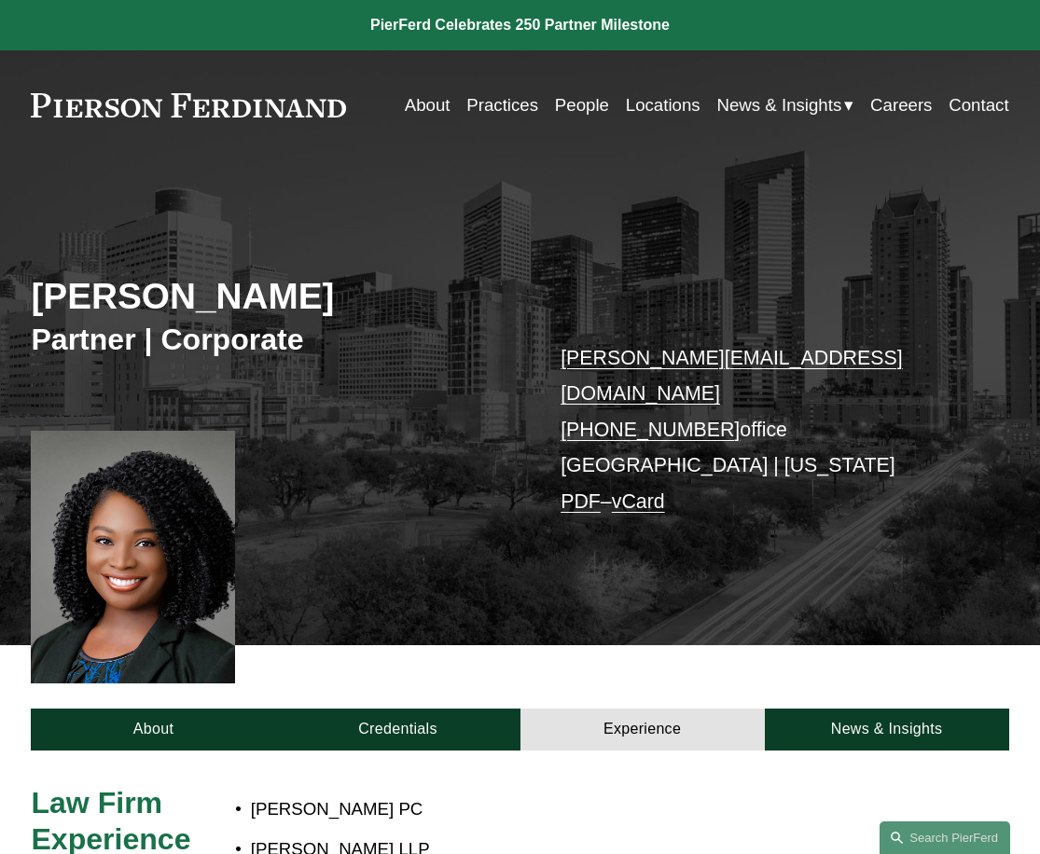
click at [273, 294] on h2 "Priscilla Arthus" at bounding box center [275, 297] width 489 height 44
click at [271, 293] on h2 "Priscilla Arthus" at bounding box center [275, 297] width 489 height 44
drag, startPoint x: 271, startPoint y: 293, endPoint x: 84, endPoint y: 298, distance: 187.5
click at [84, 298] on h2 "Priscilla Arthus" at bounding box center [275, 297] width 489 height 44
copy h2 "Priscilla Arthus"
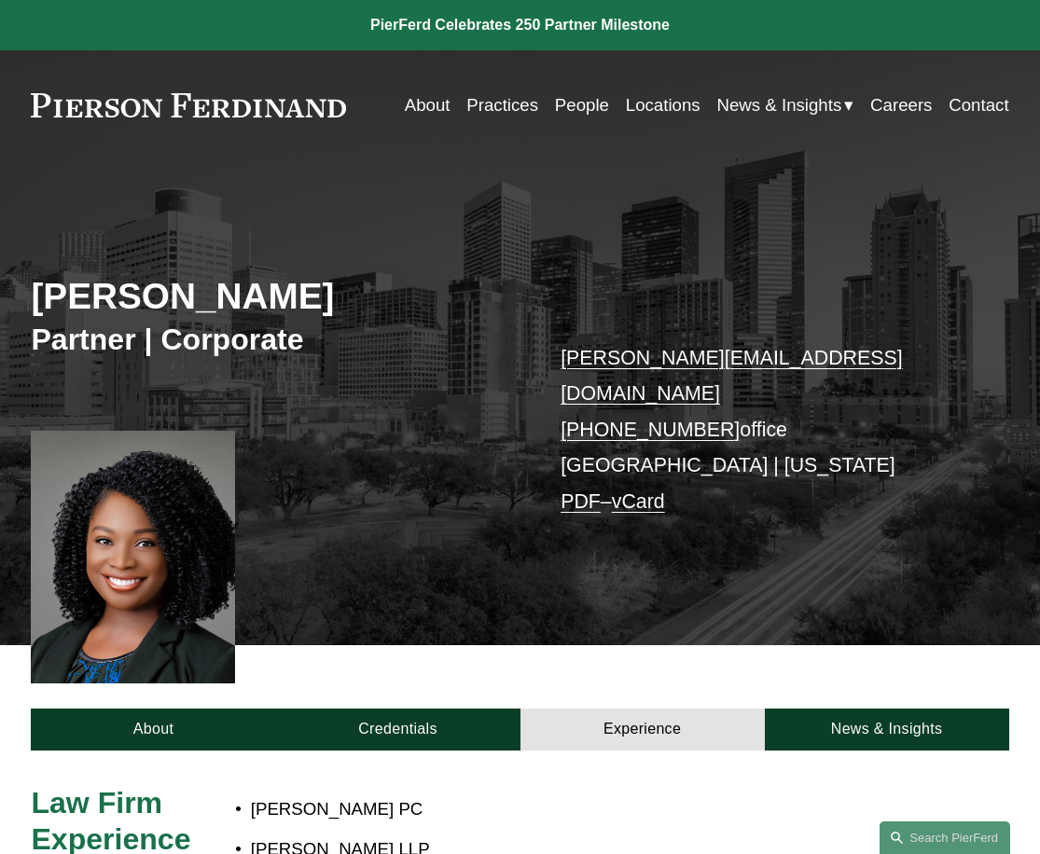
click at [492, 365] on div "Priscilla Arthus Partner | Corporate priscilla.arthus@pierferd.com +1.832.554.2…" at bounding box center [520, 418] width 1040 height 454
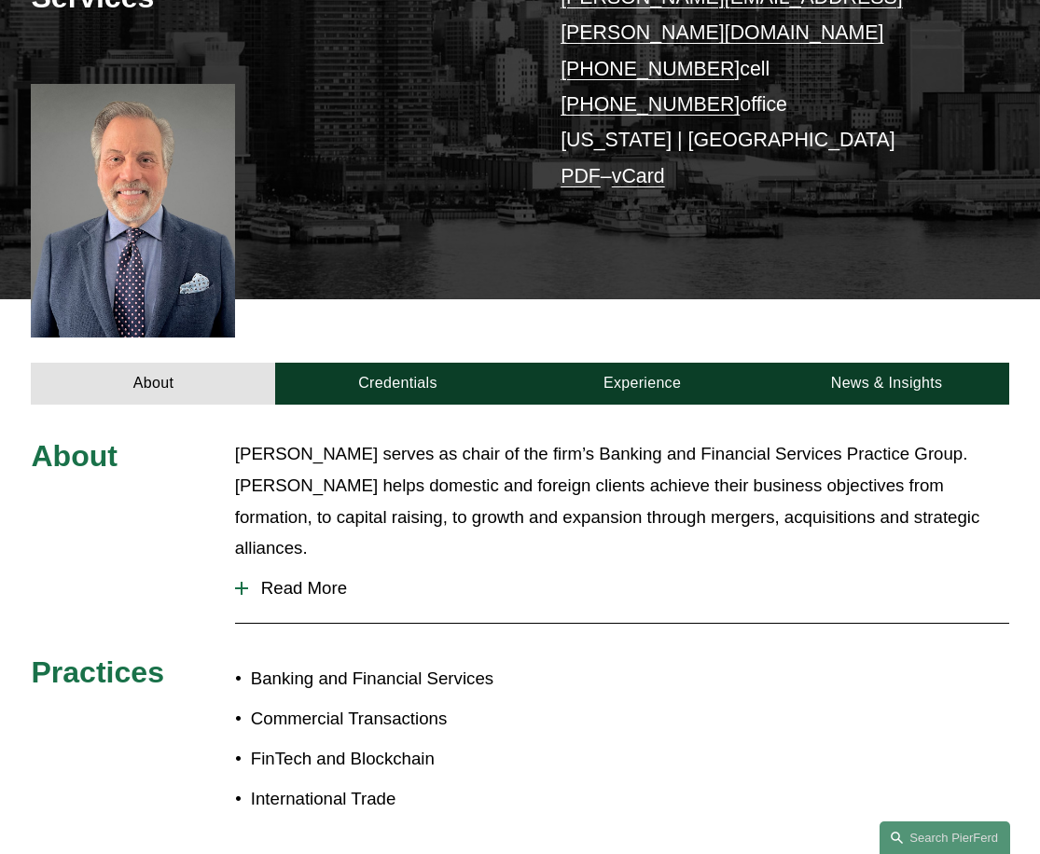
drag, startPoint x: 266, startPoint y: 577, endPoint x: 281, endPoint y: 611, distance: 36.7
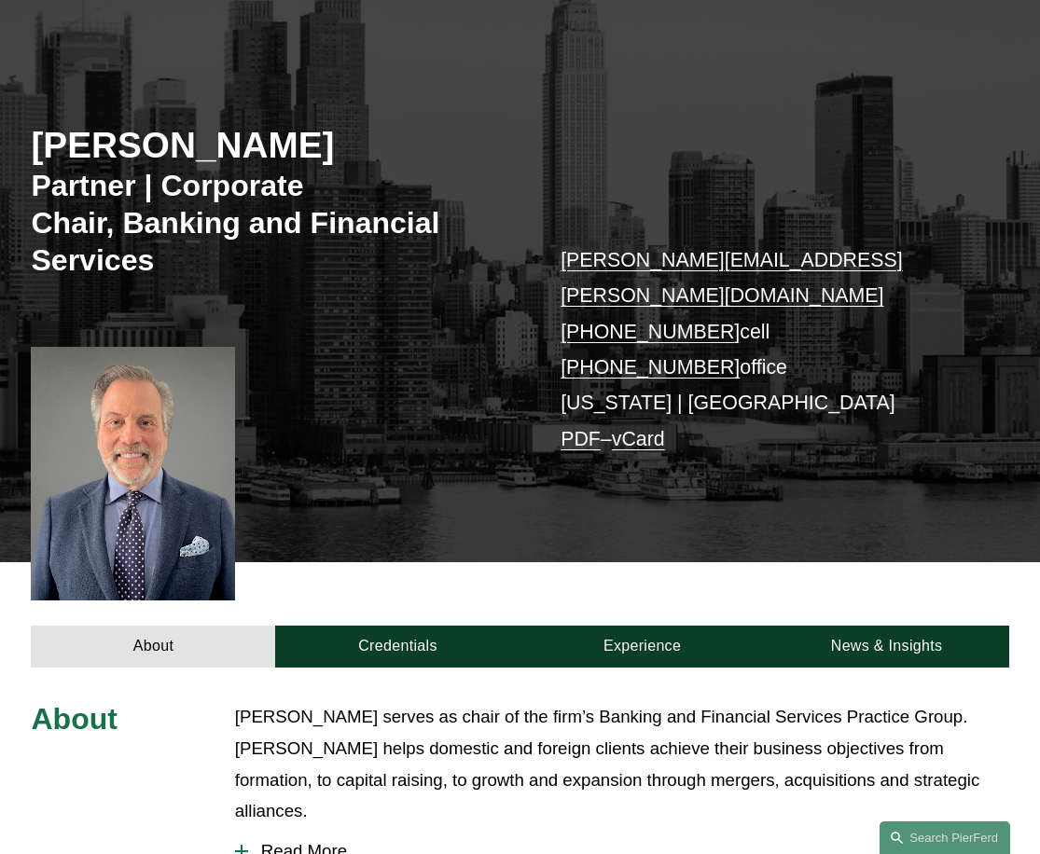
scroll to position [144, 0]
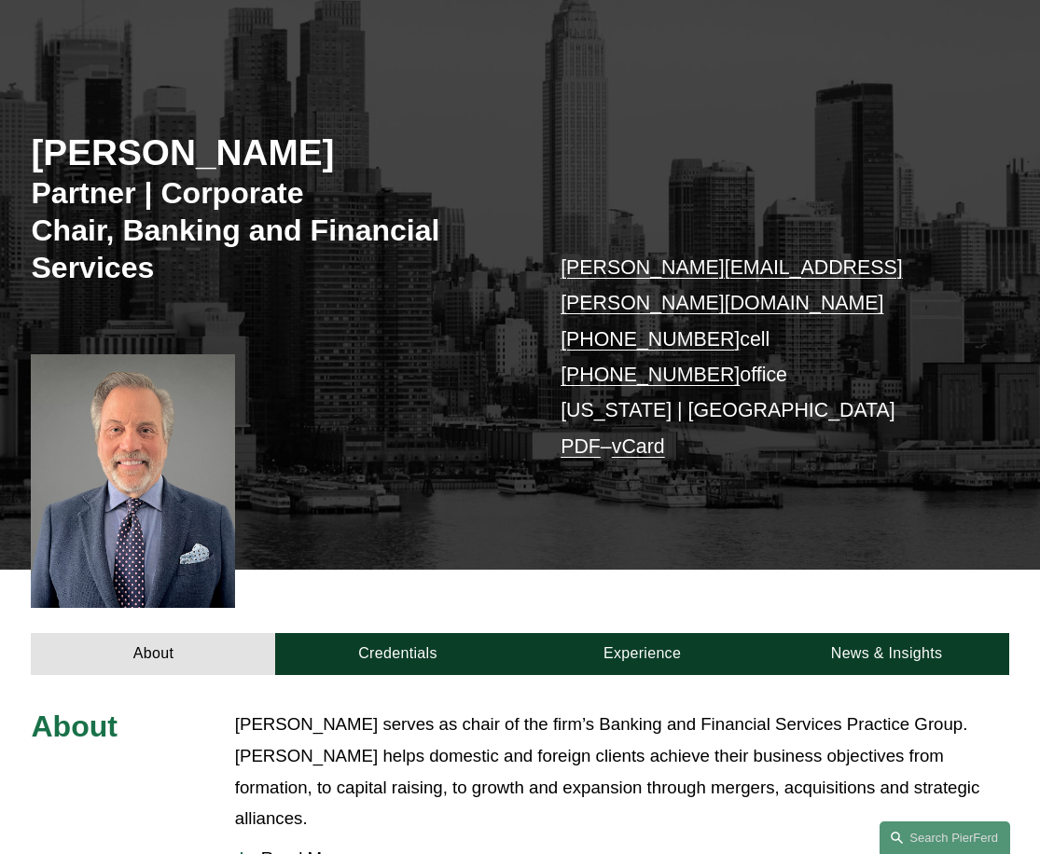
drag, startPoint x: 335, startPoint y: 155, endPoint x: 38, endPoint y: 148, distance: 296.6
click at [38, 148] on h2 "[PERSON_NAME]" at bounding box center [275, 153] width 489 height 44
copy h2 "[PERSON_NAME]"
click at [381, 482] on div "[PERSON_NAME] Partner | Corporate Chair, Banking and Financial Services [PERSON…" at bounding box center [520, 309] width 1040 height 522
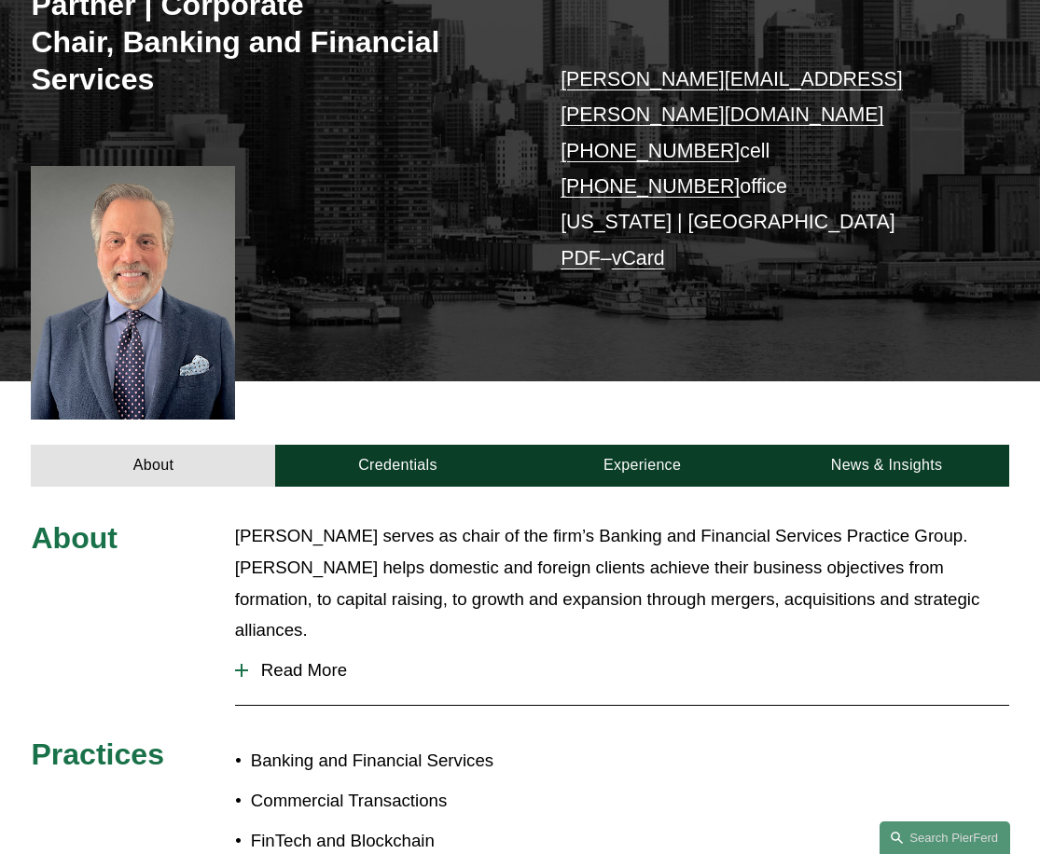
scroll to position [330, 0]
